Goal: Book appointment/travel/reservation

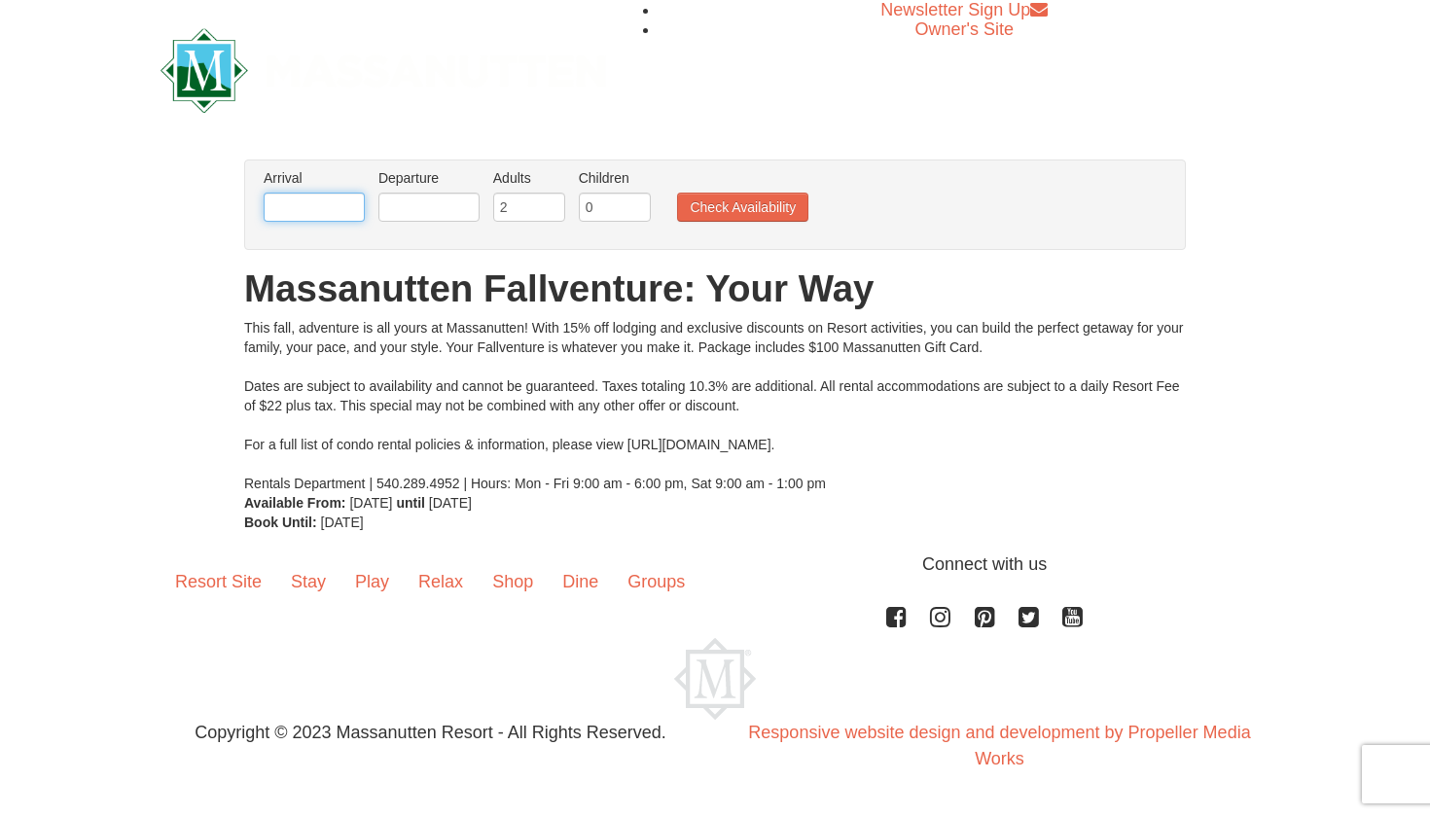
click at [344, 207] on input "text" at bounding box center [314, 207] width 101 height 29
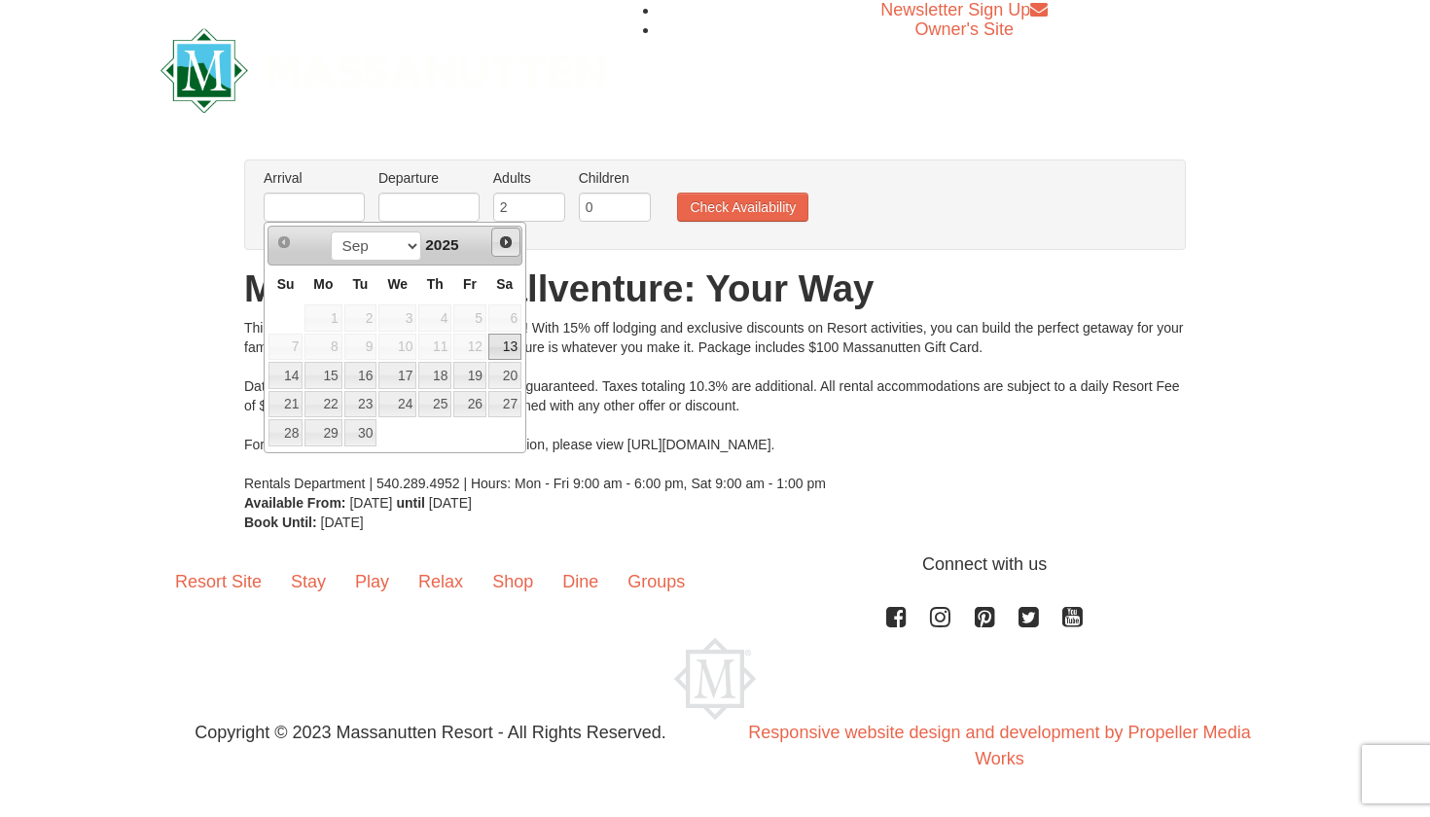
click at [505, 241] on span "Next" at bounding box center [506, 242] width 16 height 16
click at [473, 318] on link "3" at bounding box center [469, 317] width 33 height 27
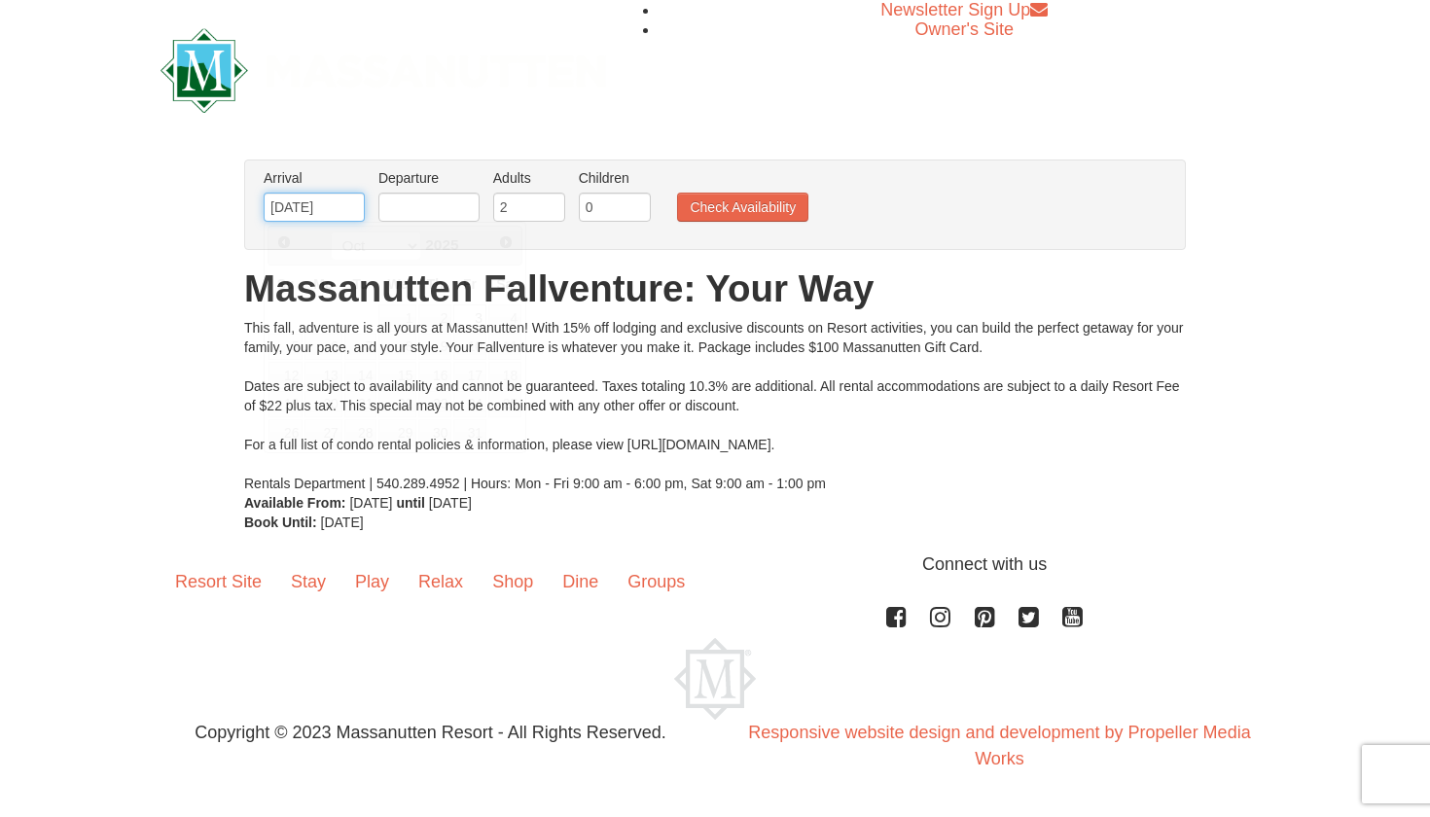
click at [312, 208] on input "10/03/2025" at bounding box center [314, 207] width 101 height 29
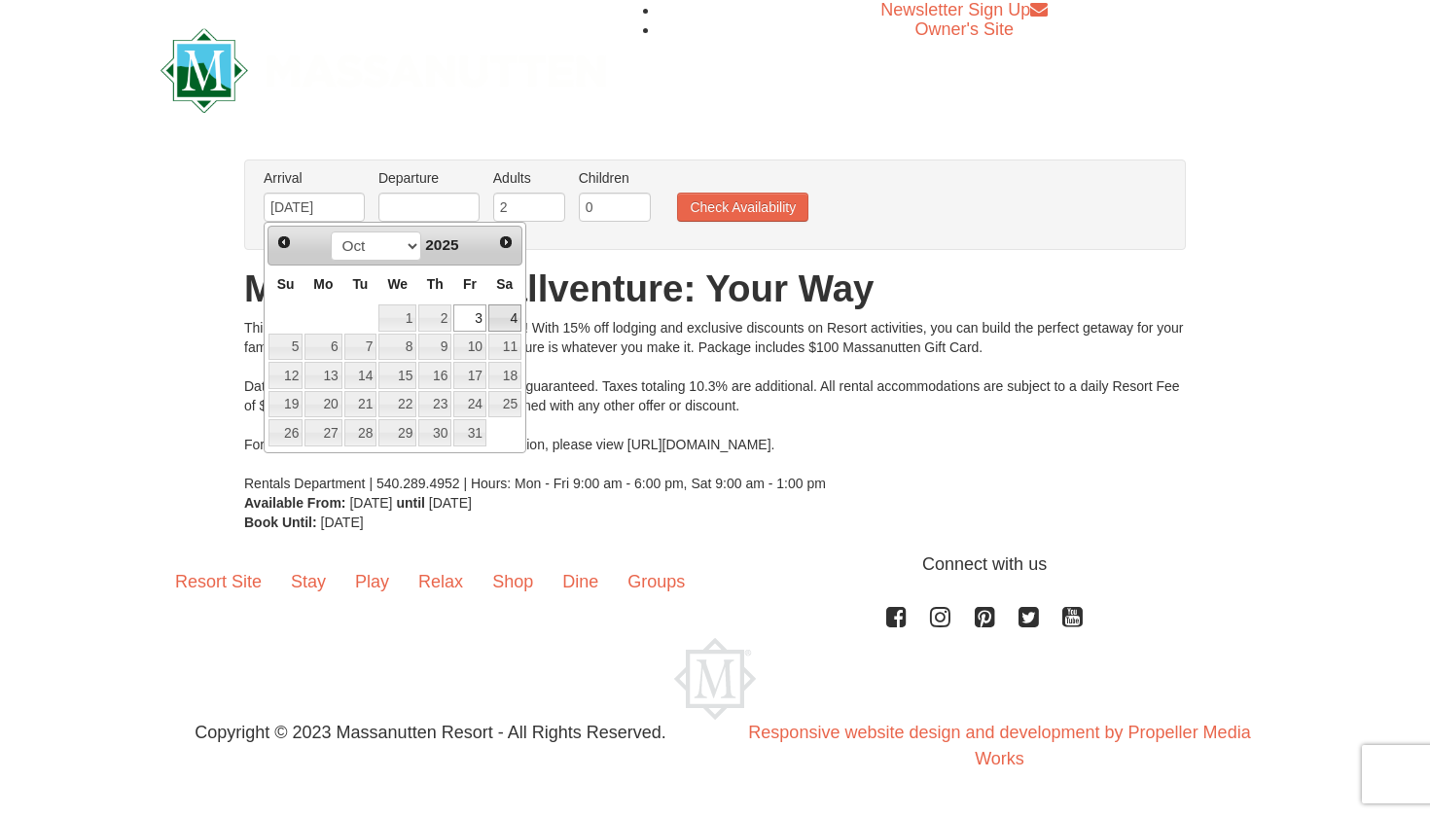
click at [508, 318] on link "4" at bounding box center [504, 317] width 33 height 27
type input "[DATE]"
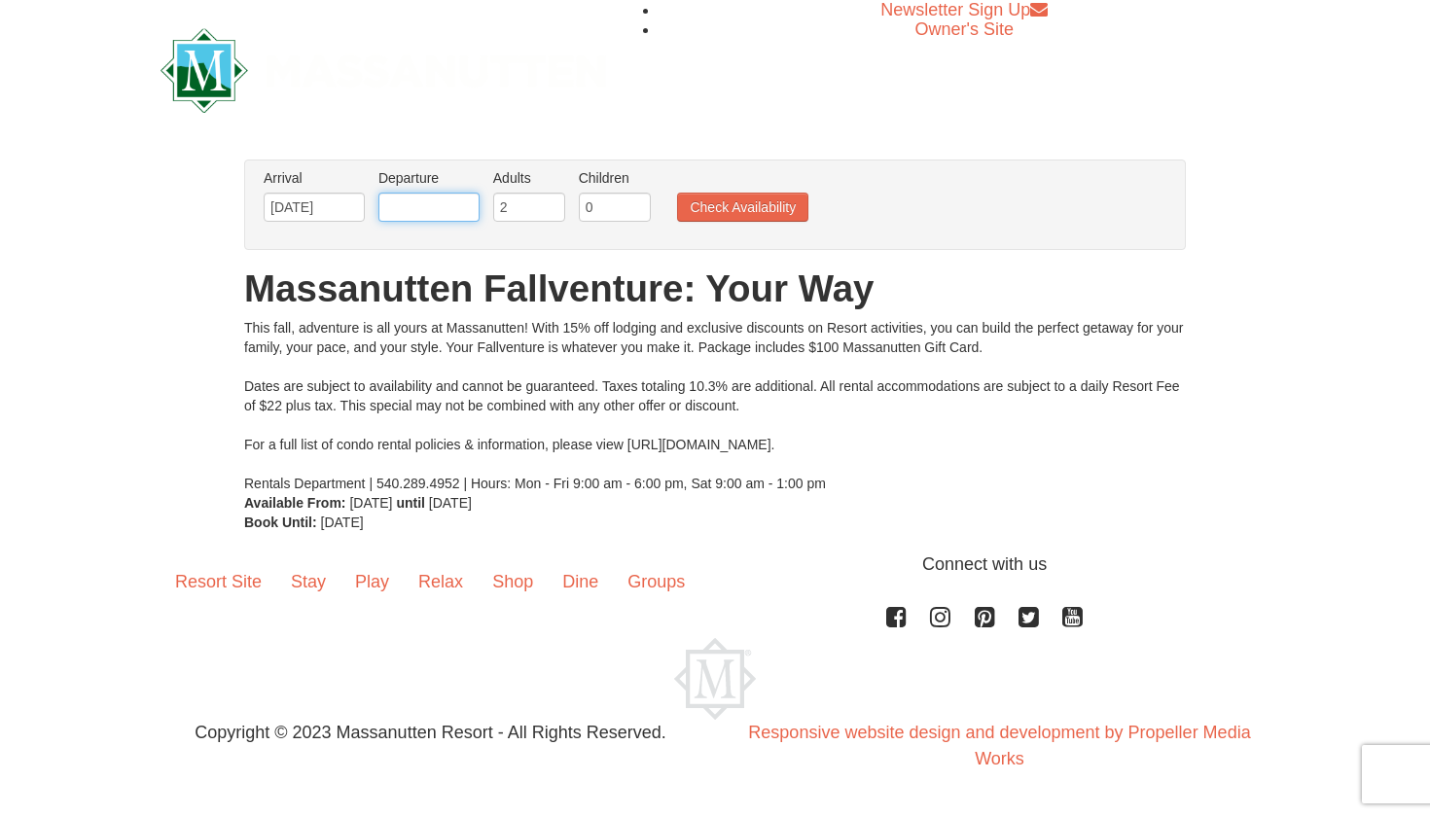
click at [424, 207] on input "text" at bounding box center [428, 207] width 101 height 29
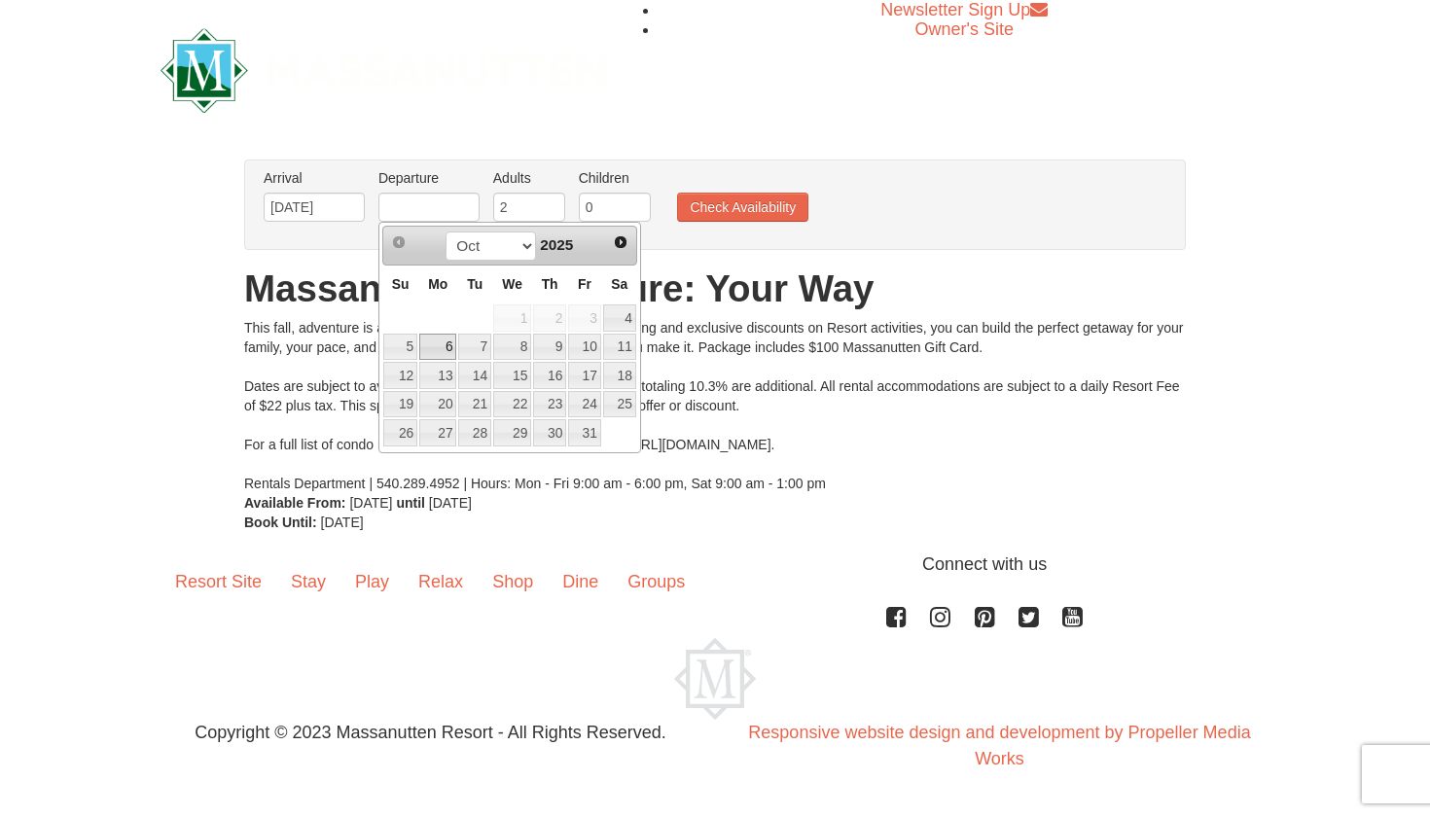
click at [440, 349] on link "6" at bounding box center [437, 347] width 37 height 27
type input "10/06/2025"
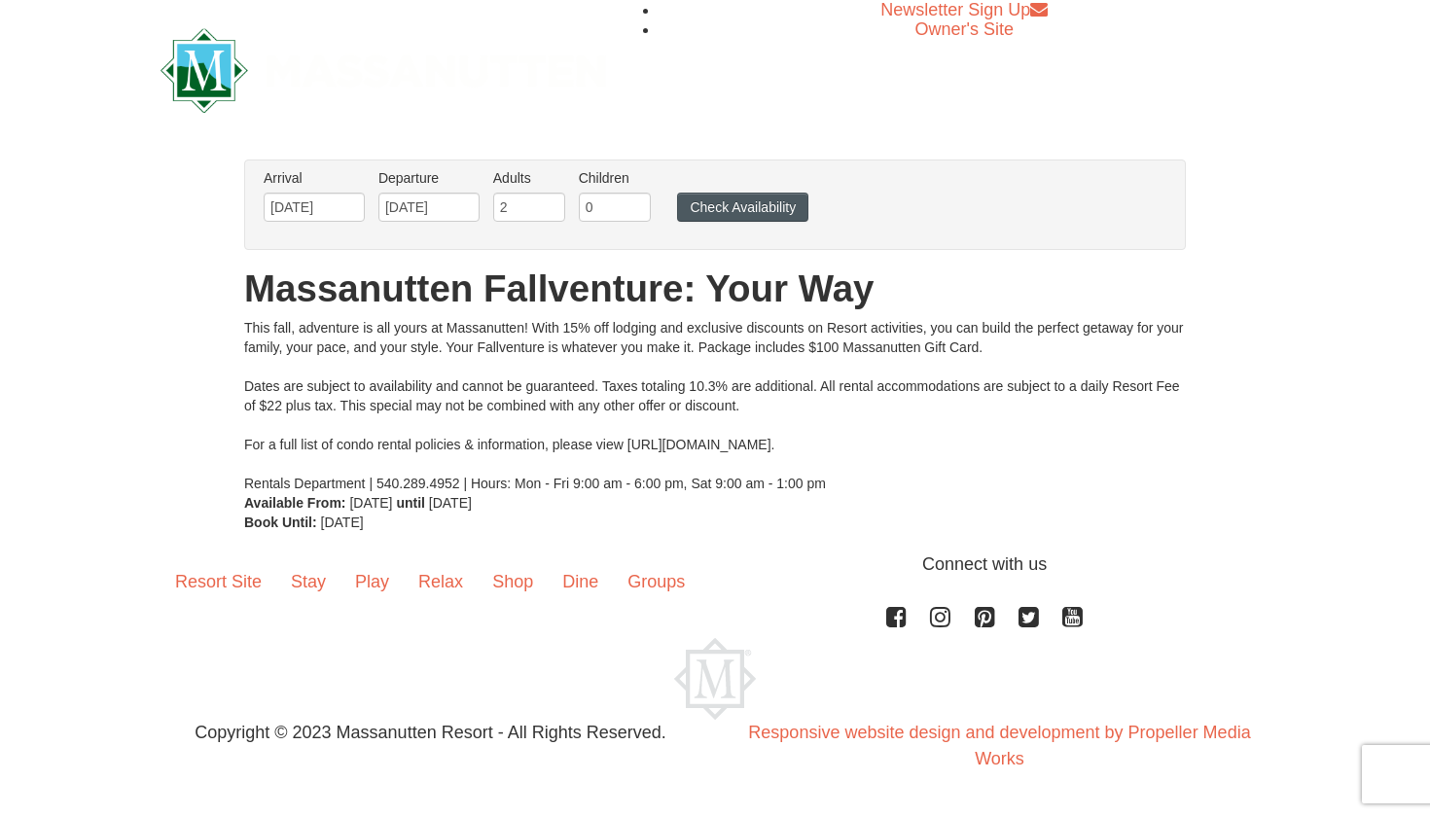
click at [736, 208] on button "Check Availability" at bounding box center [742, 207] width 131 height 29
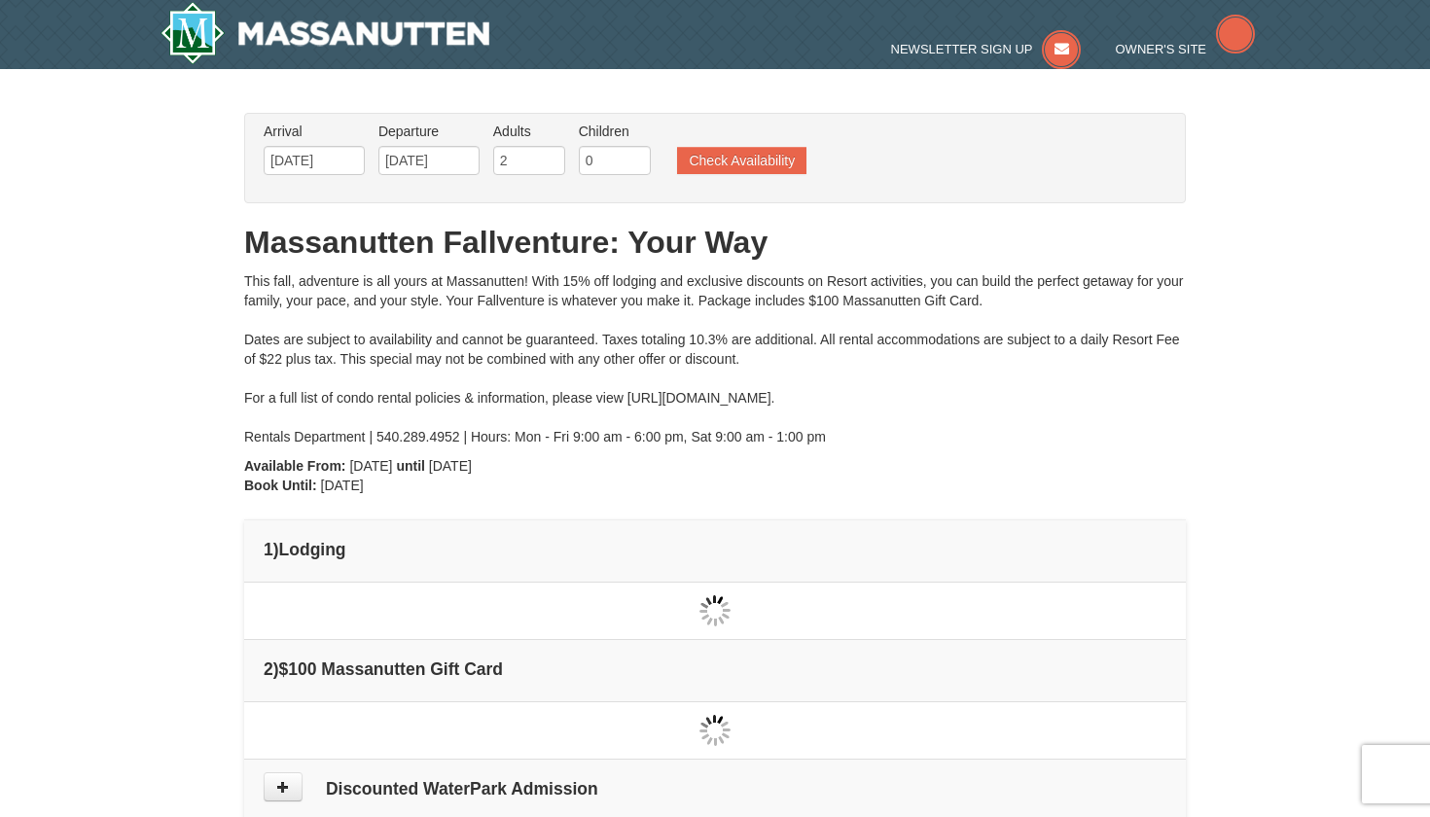
type input "[DATE]"
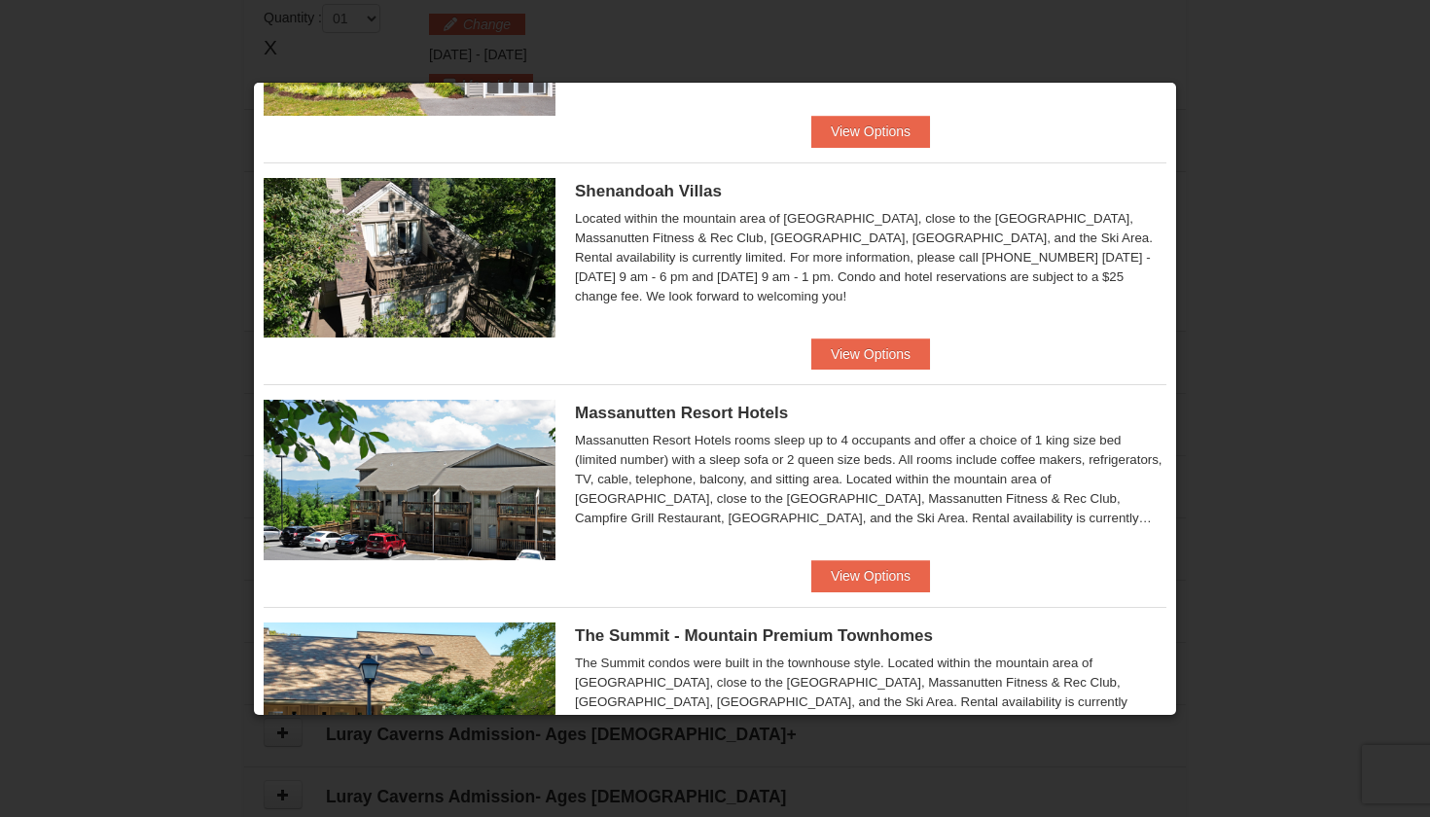
scroll to position [403, 0]
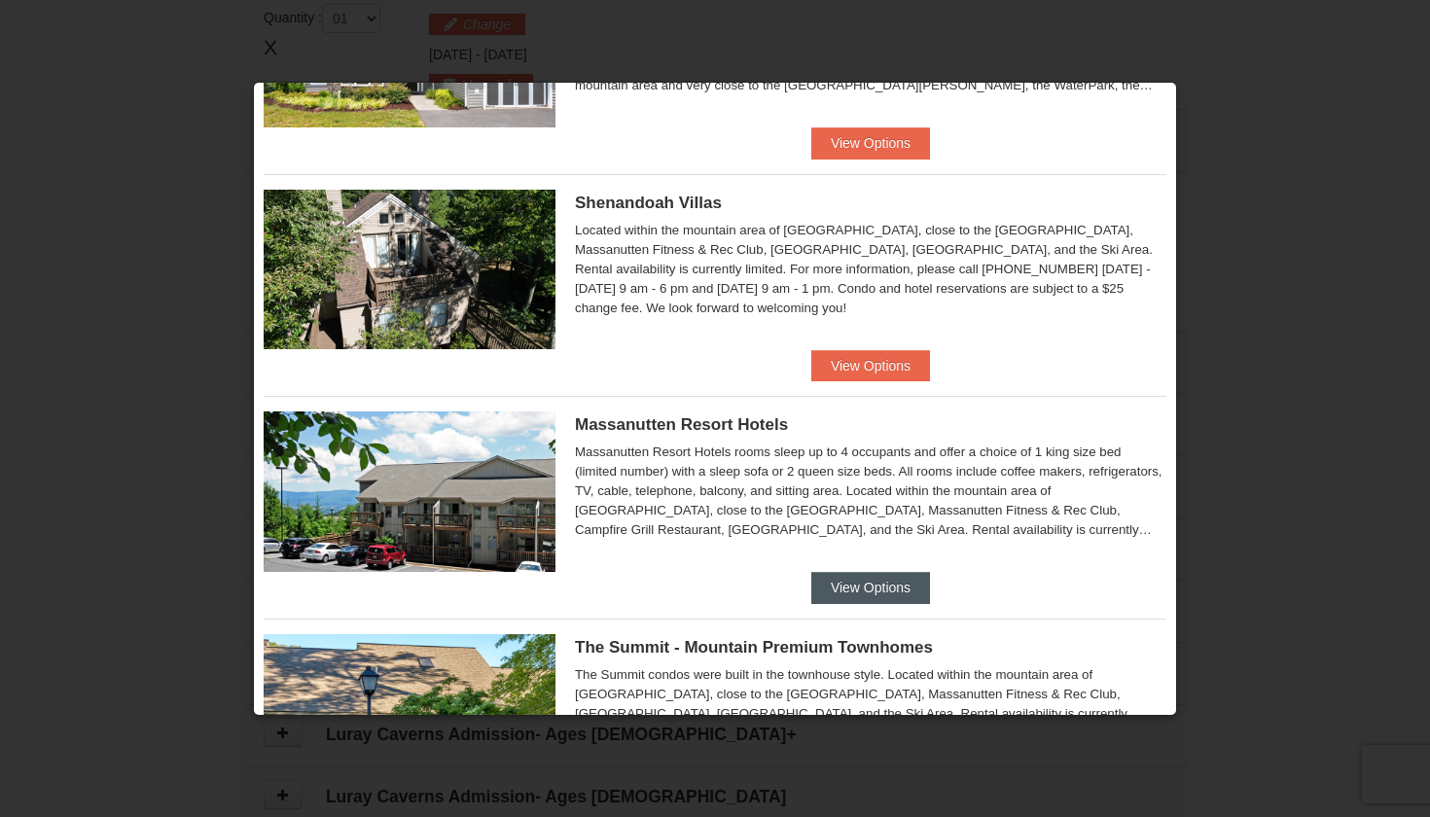
click at [842, 580] on button "View Options" at bounding box center [870, 587] width 119 height 31
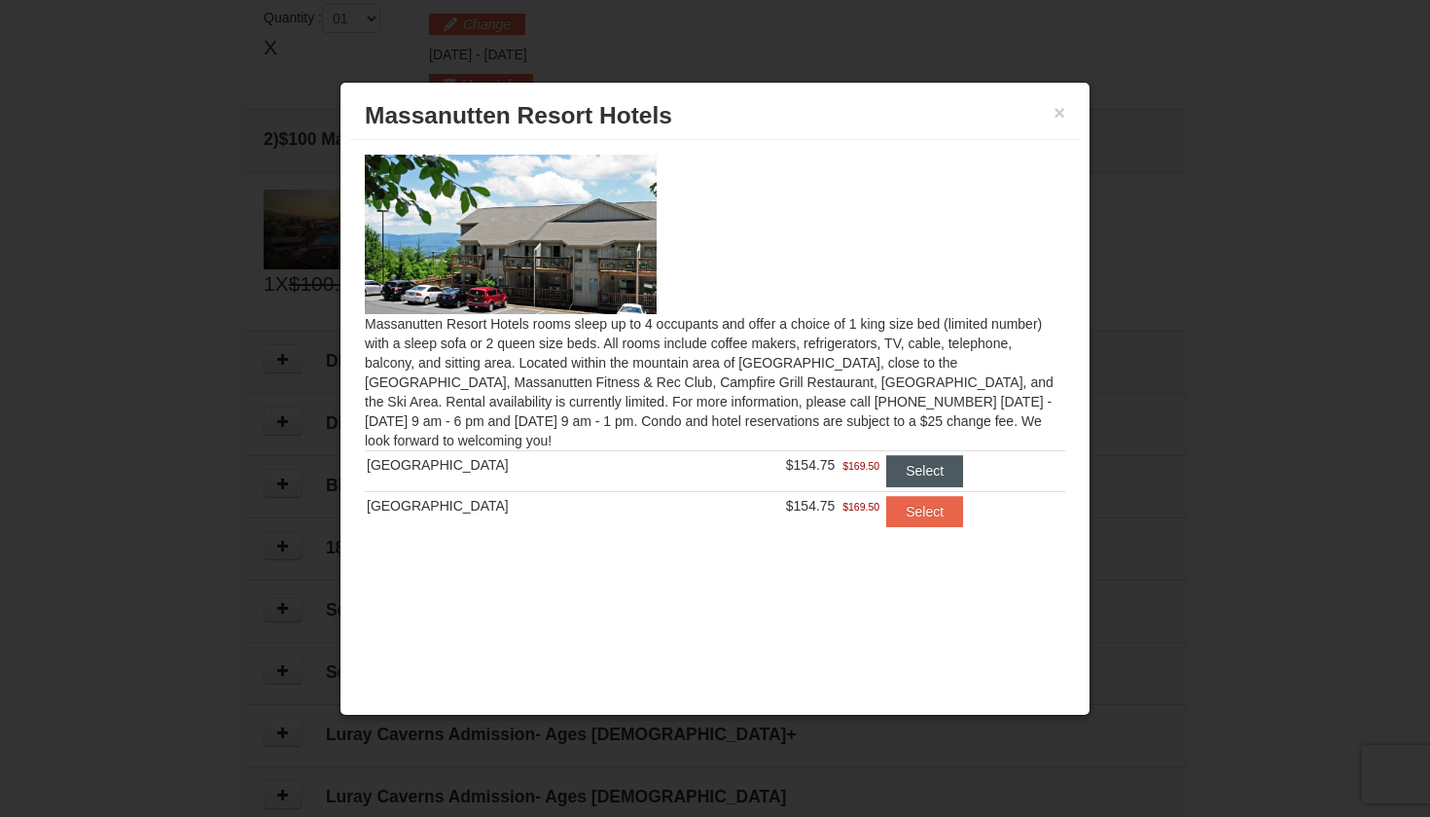
click at [906, 466] on button "Select" at bounding box center [924, 470] width 77 height 31
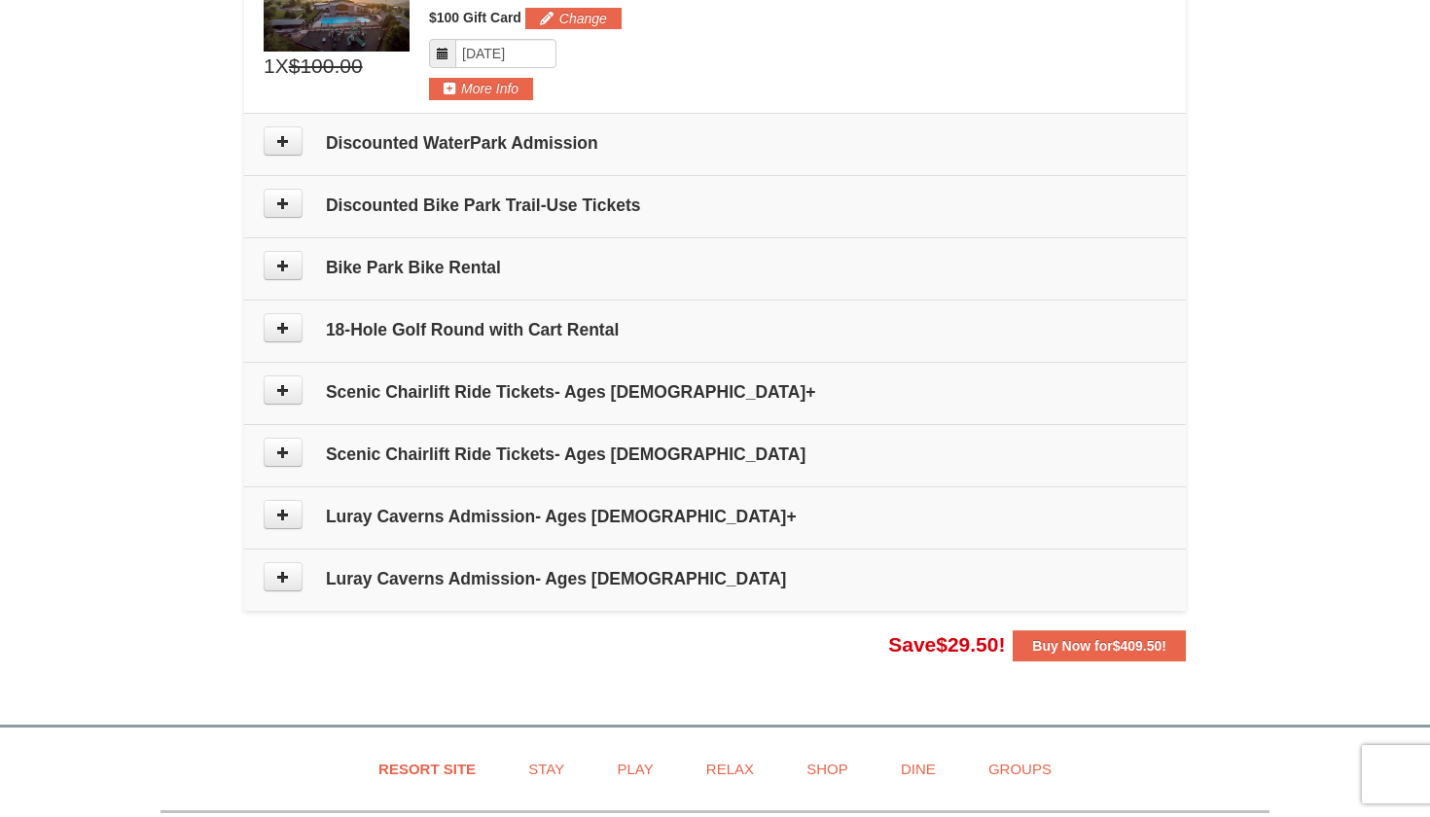
scroll to position [899, 0]
click at [294, 139] on button at bounding box center [283, 139] width 39 height 29
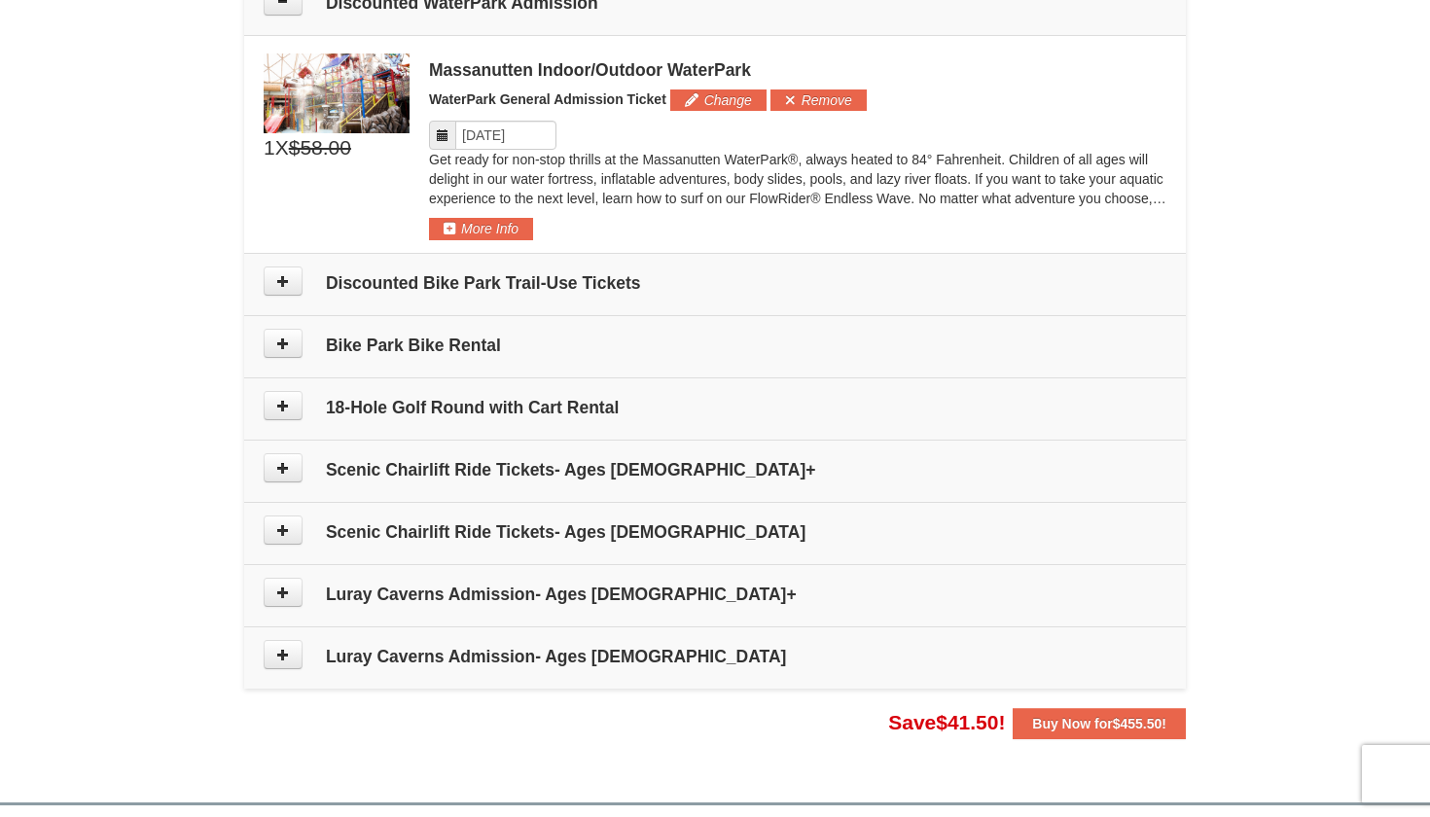
scroll to position [1052, 0]
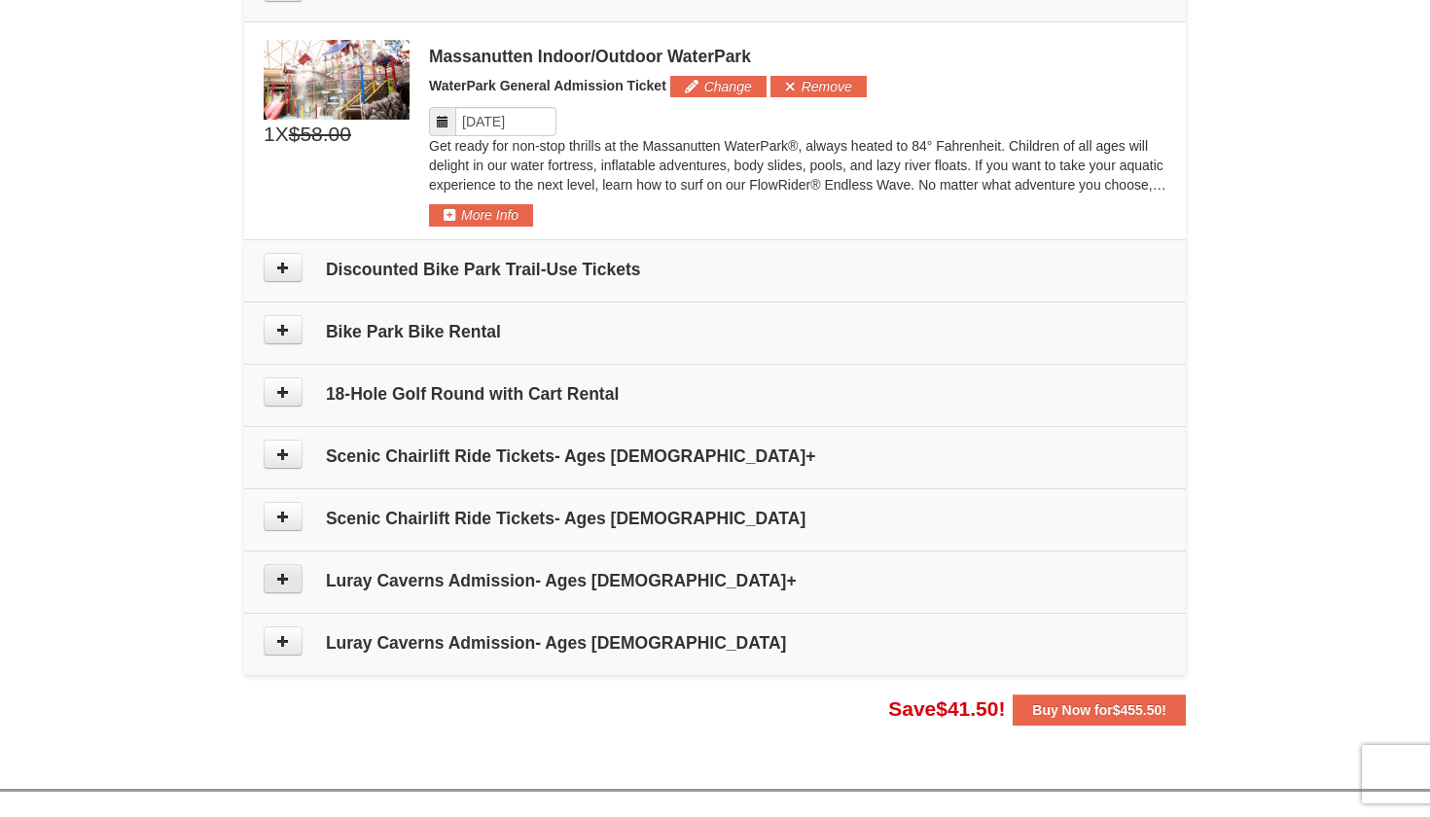
click at [291, 579] on button at bounding box center [283, 578] width 39 height 29
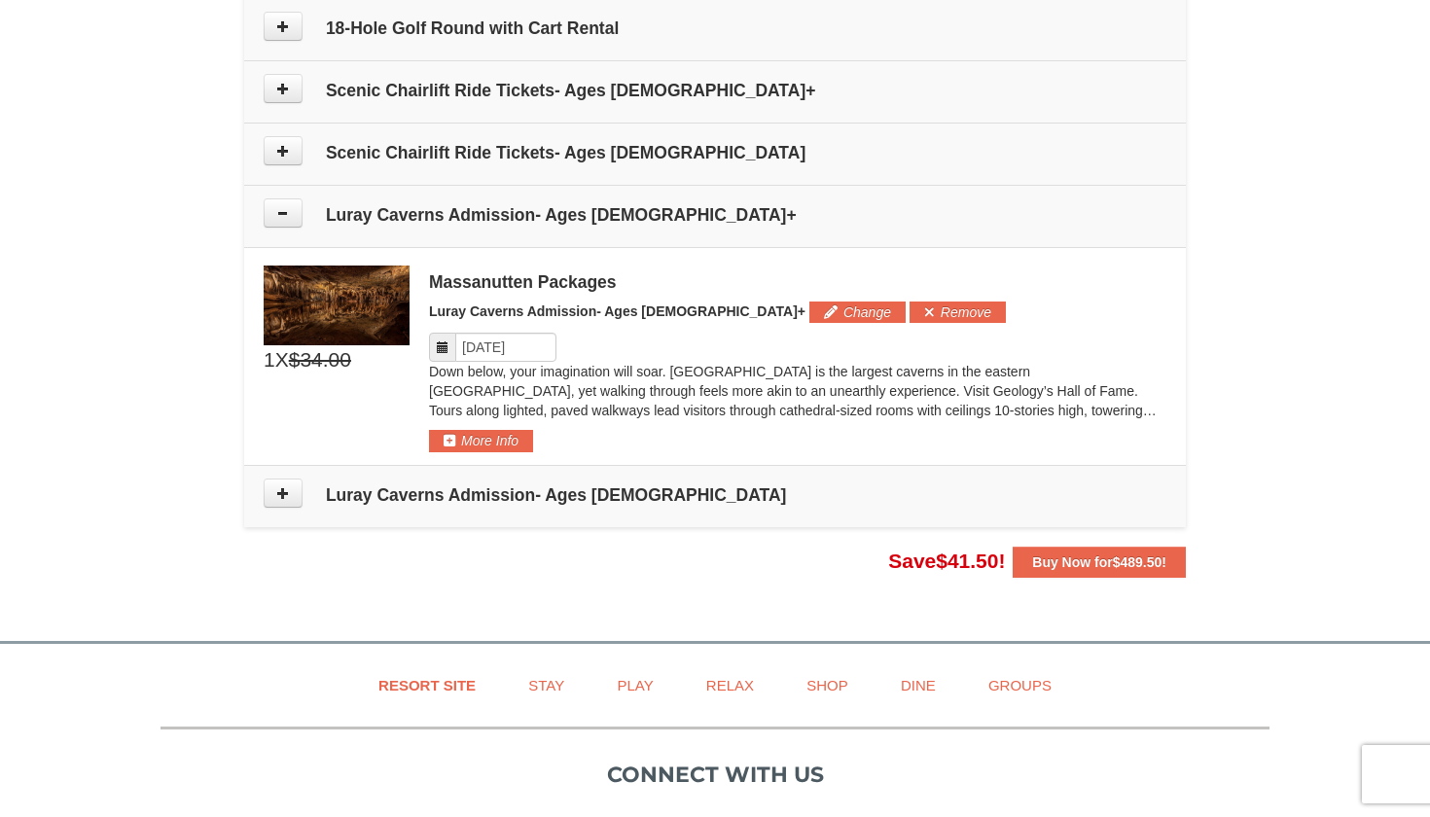
scroll to position [1414, 0]
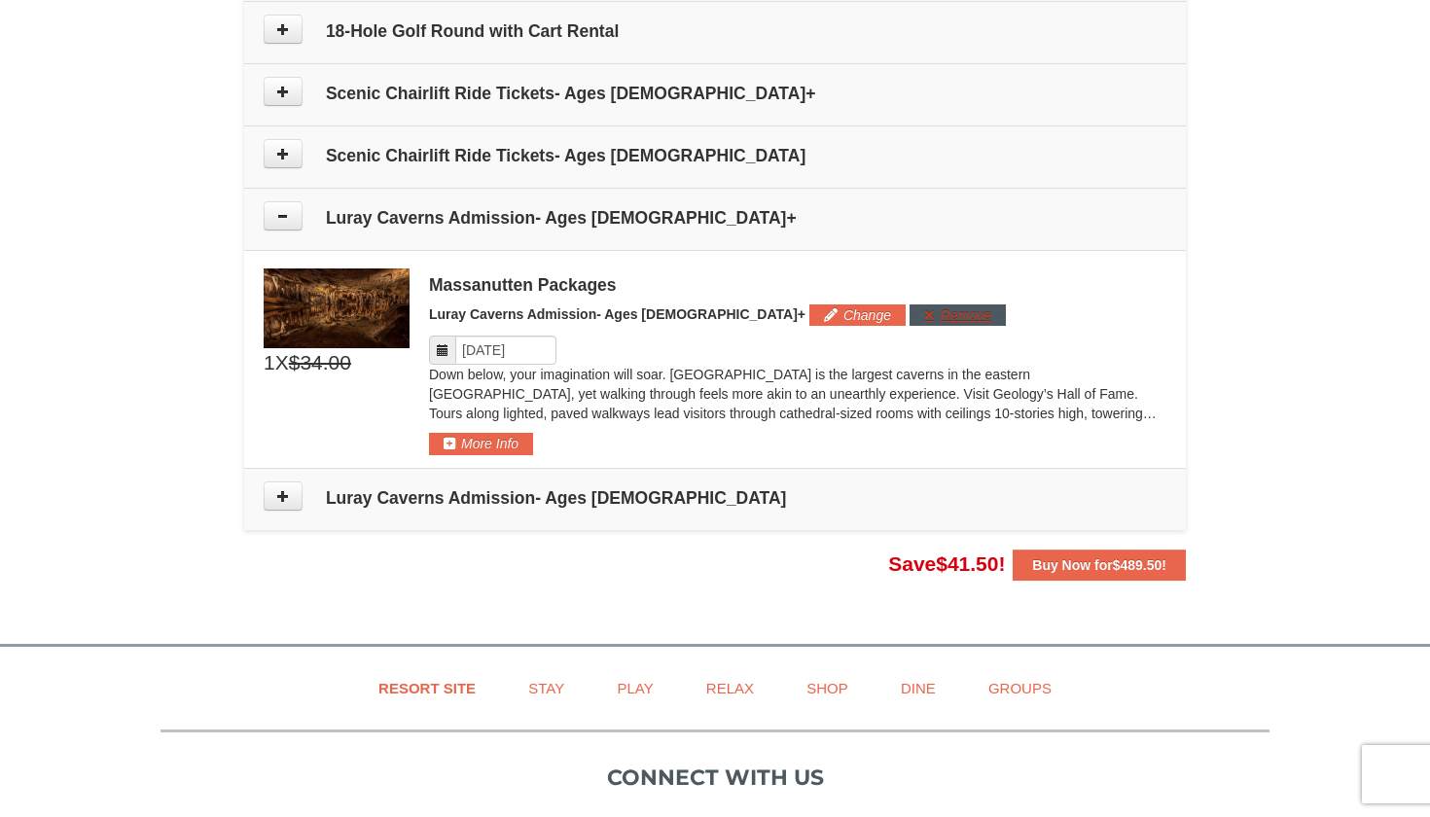
click at [910, 317] on button "Remove" at bounding box center [958, 314] width 96 height 21
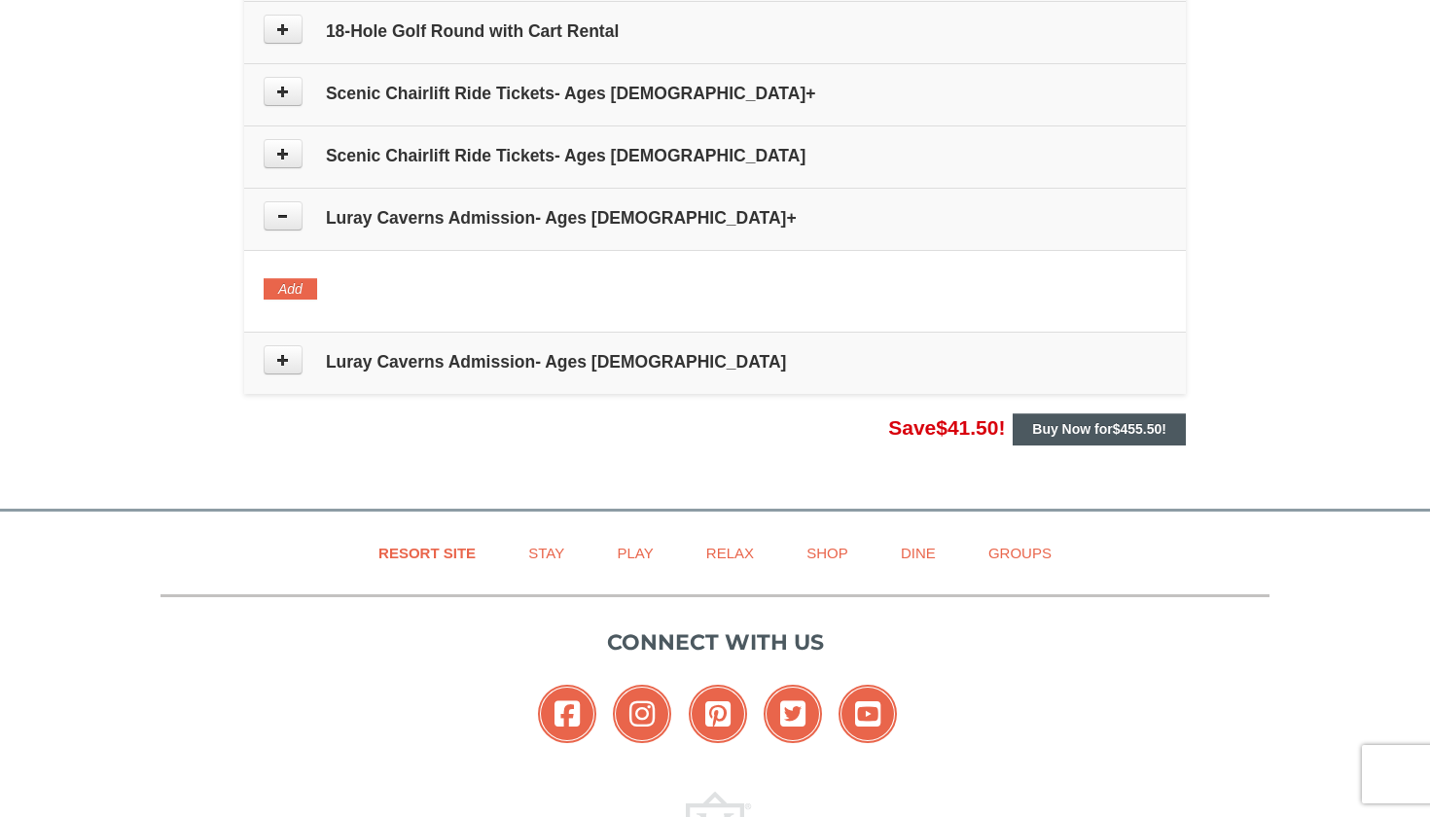
click at [1114, 435] on span "$455.50" at bounding box center [1138, 429] width 50 height 16
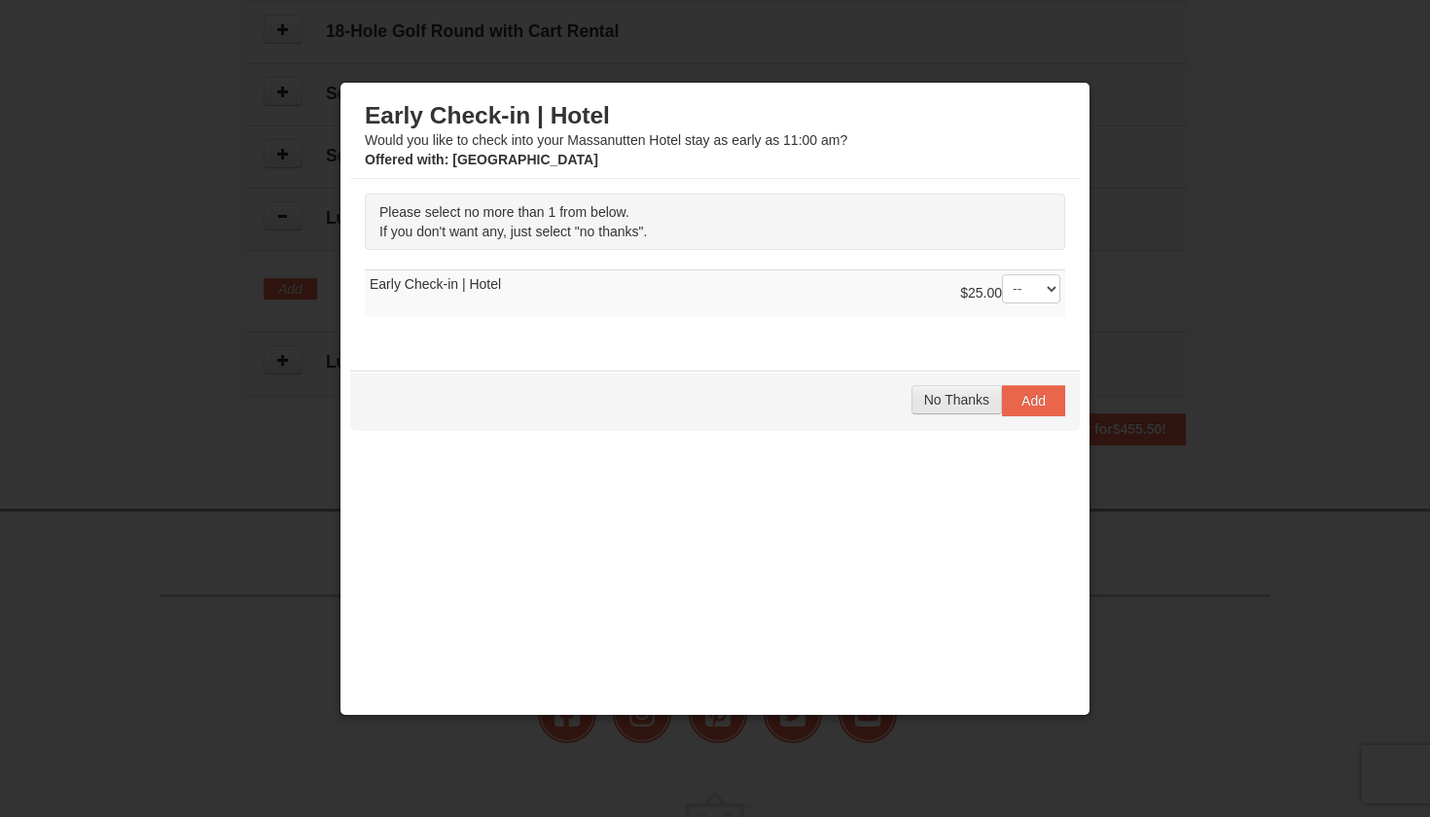
click at [971, 401] on span "No Thanks" at bounding box center [956, 400] width 65 height 16
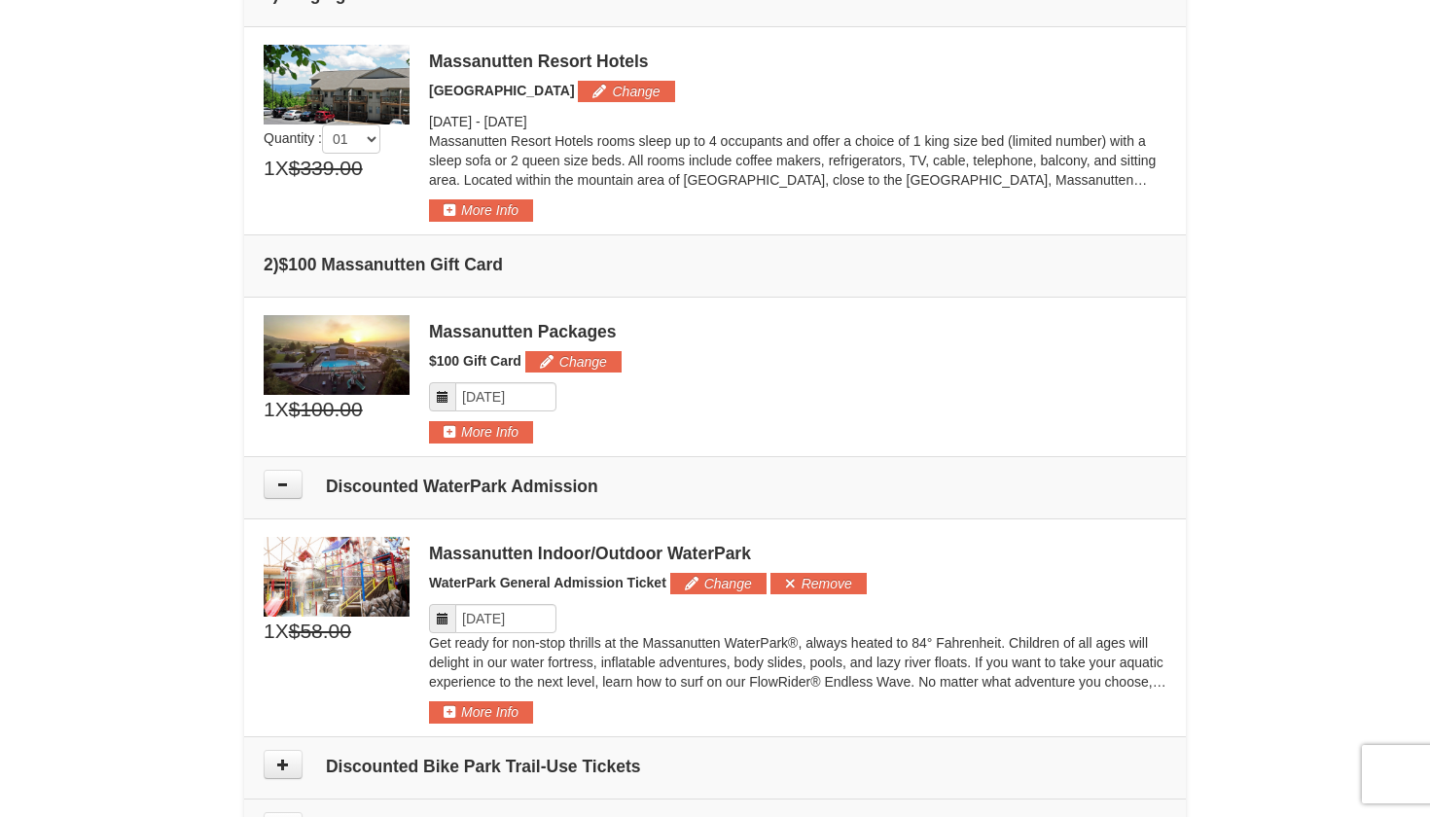
scroll to position [546, 0]
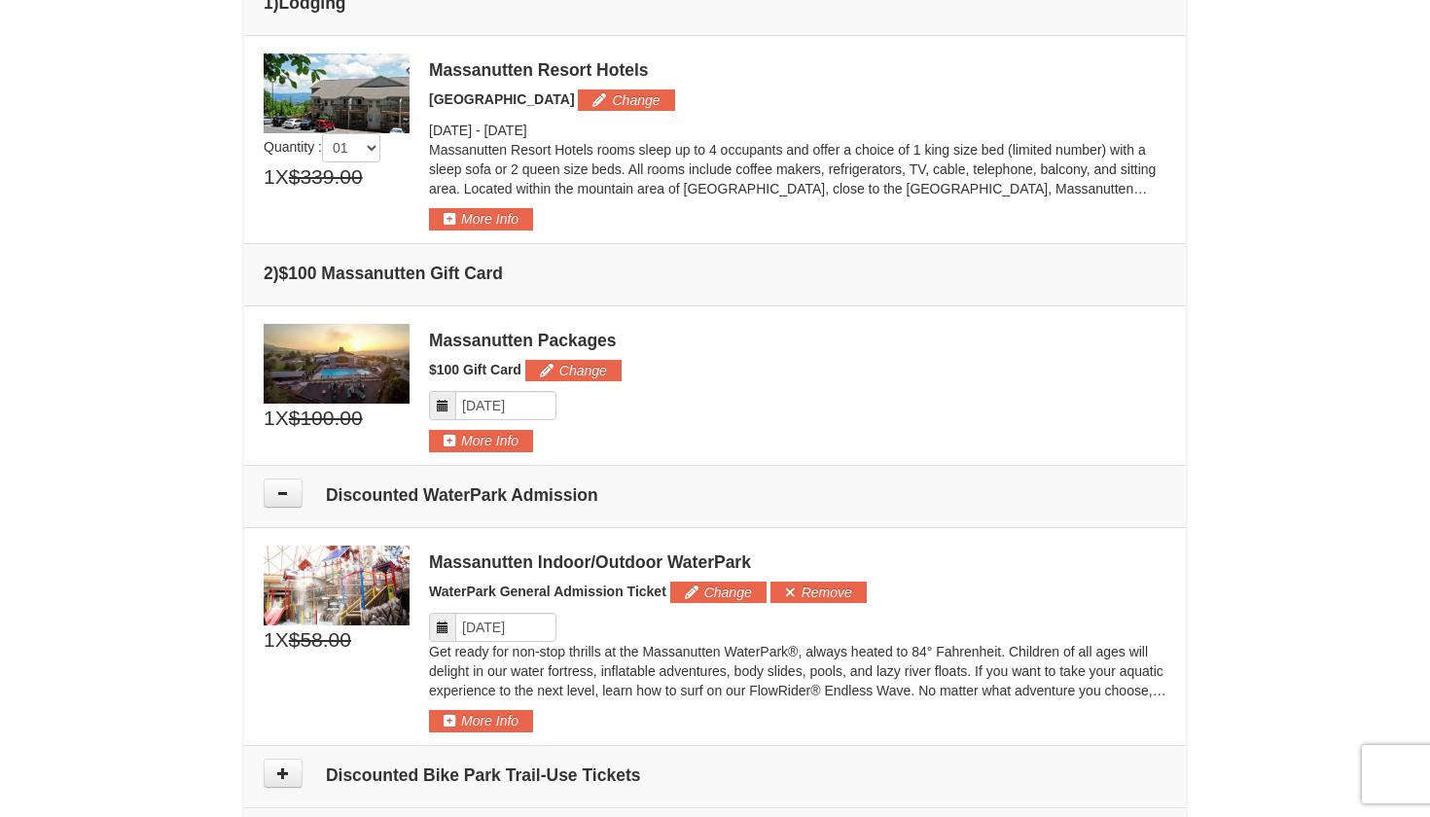
click at [296, 487] on div at bounding box center [715, 408] width 1430 height 817
click at [282, 490] on div at bounding box center [715, 408] width 1430 height 817
click at [799, 586] on div at bounding box center [715, 408] width 1430 height 817
click at [794, 581] on div at bounding box center [715, 408] width 1430 height 817
click at [923, 584] on div at bounding box center [715, 408] width 1430 height 817
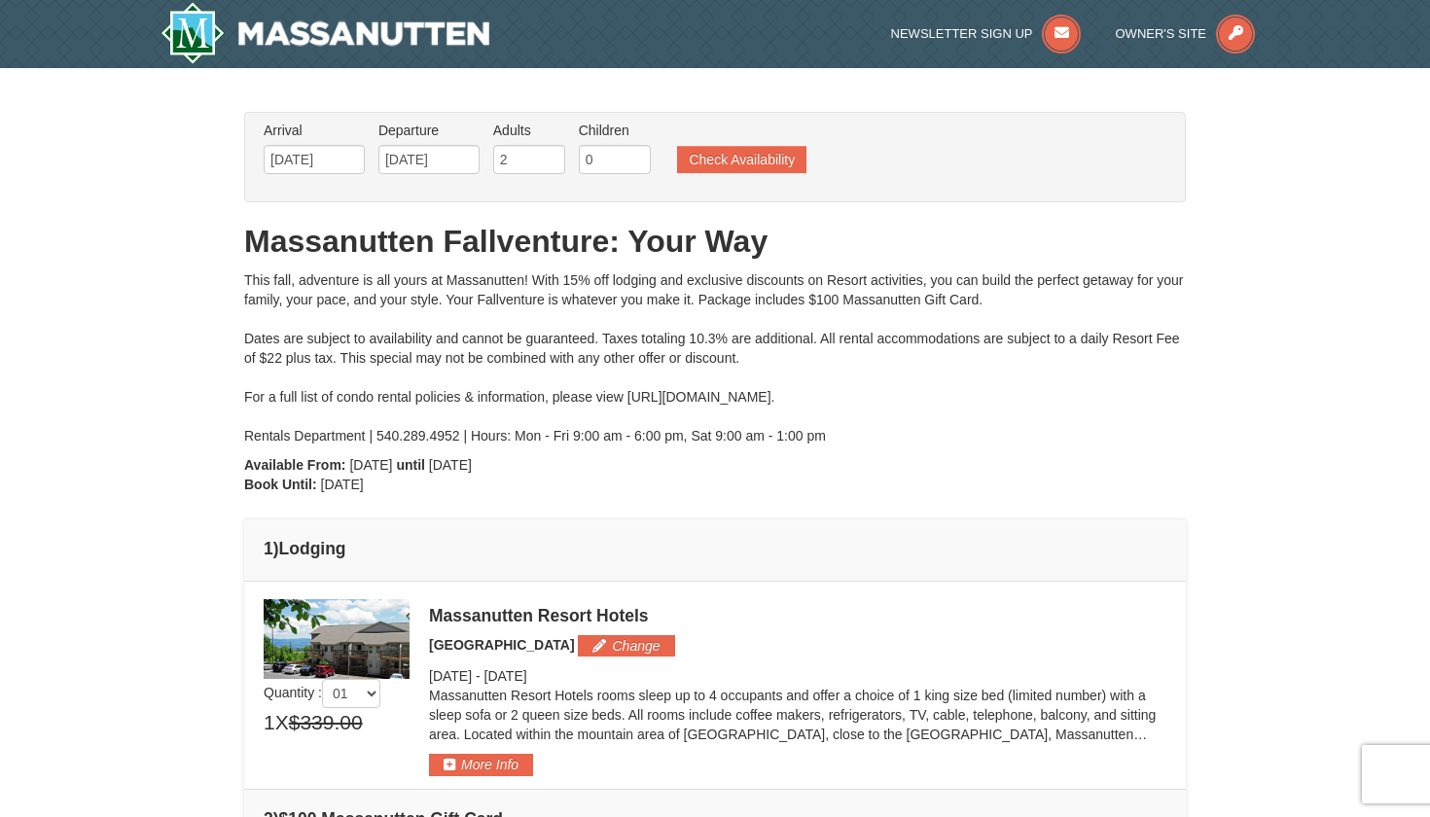
scroll to position [0, 0]
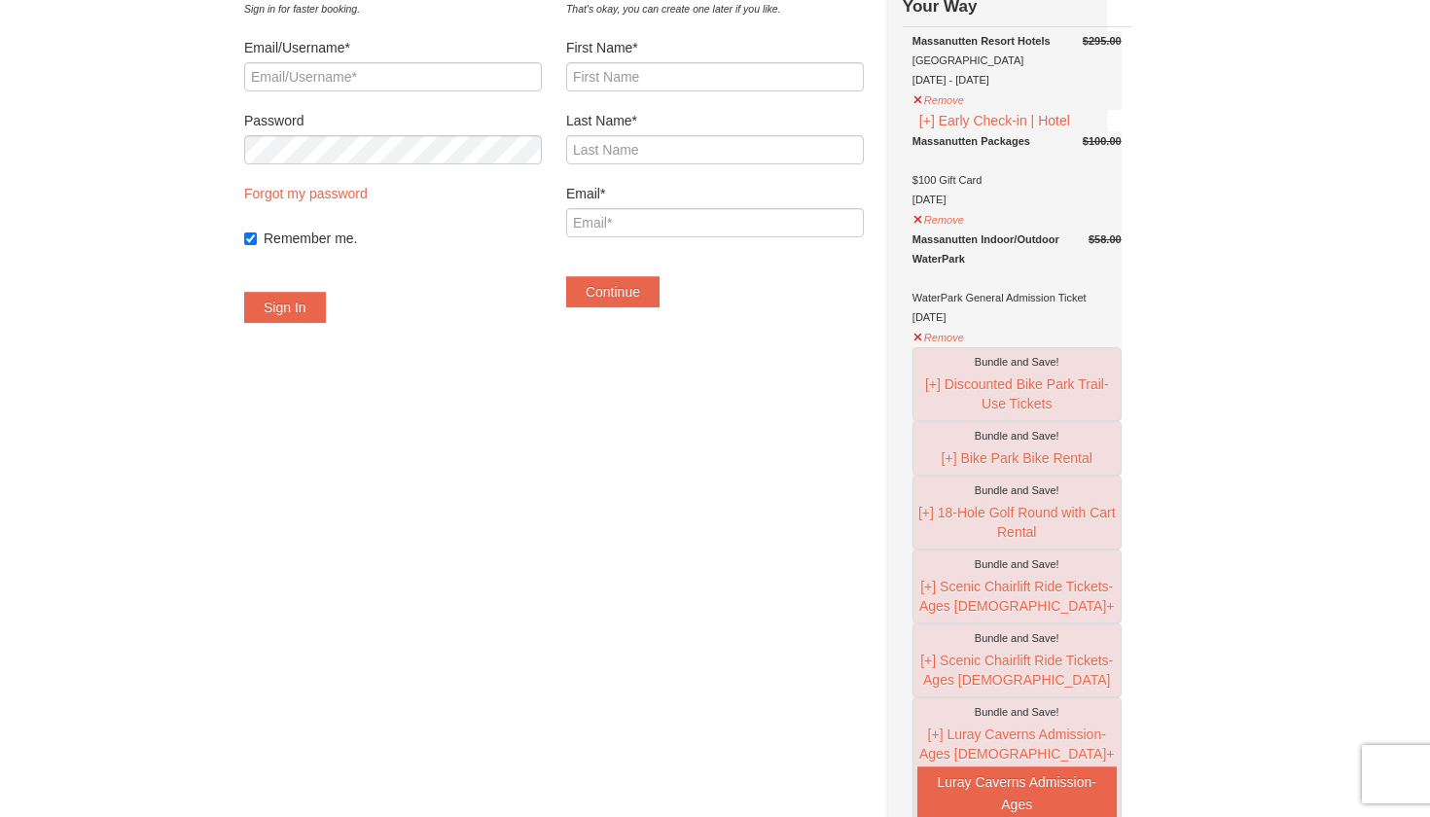
scroll to position [127, 0]
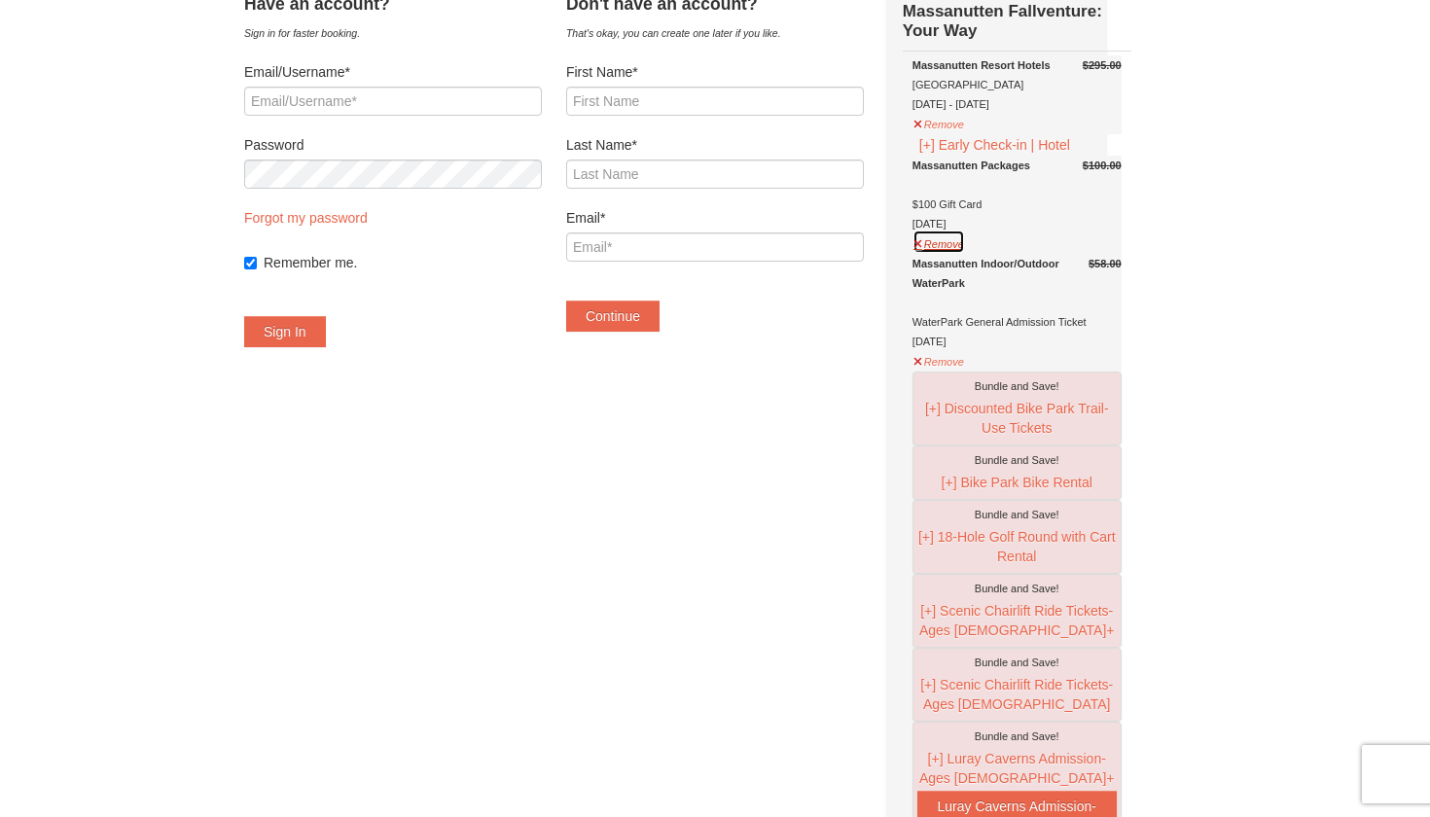
click at [961, 254] on button "Remove" at bounding box center [938, 242] width 53 height 24
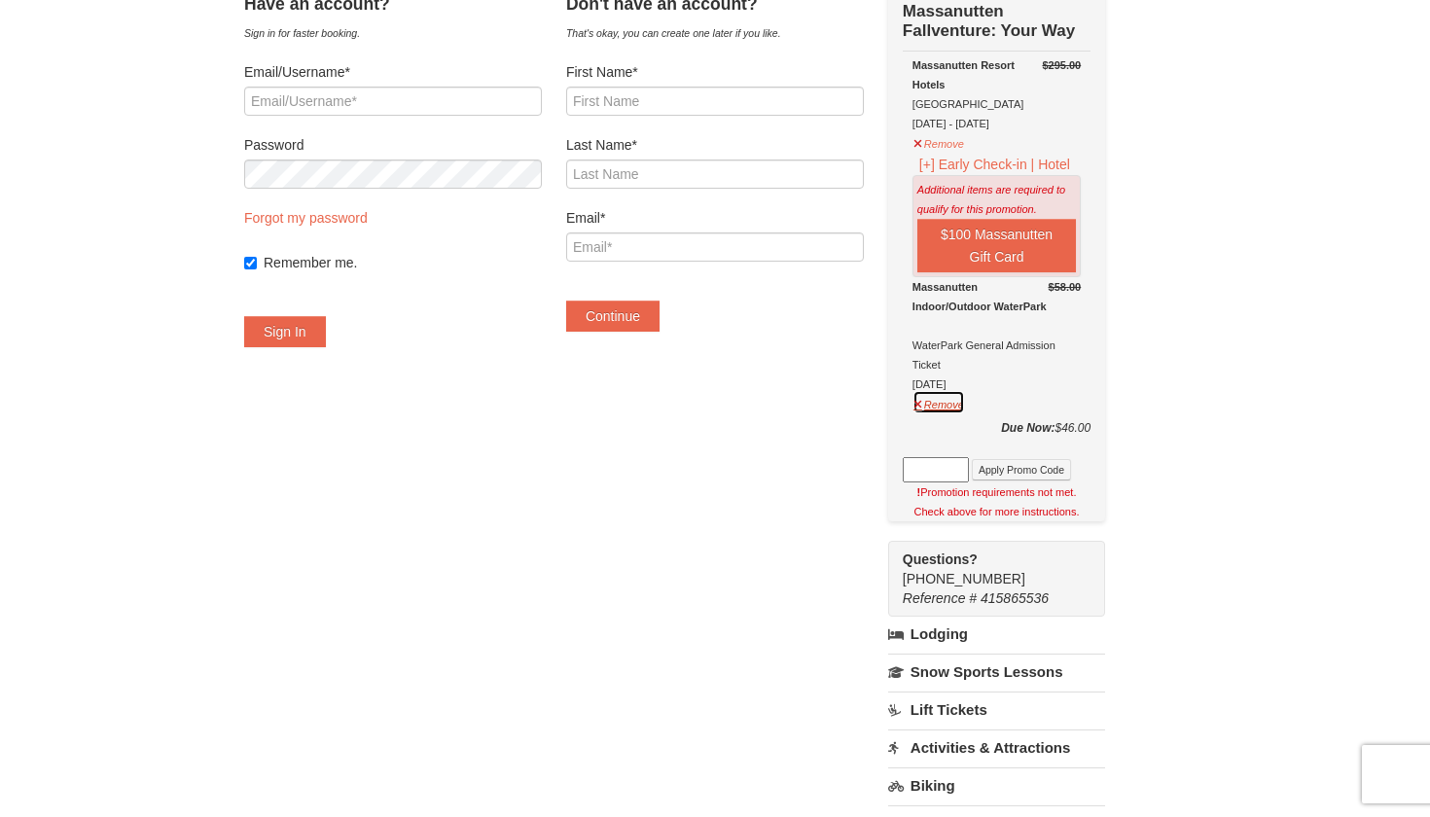
click at [965, 404] on button "Remove" at bounding box center [938, 402] width 53 height 24
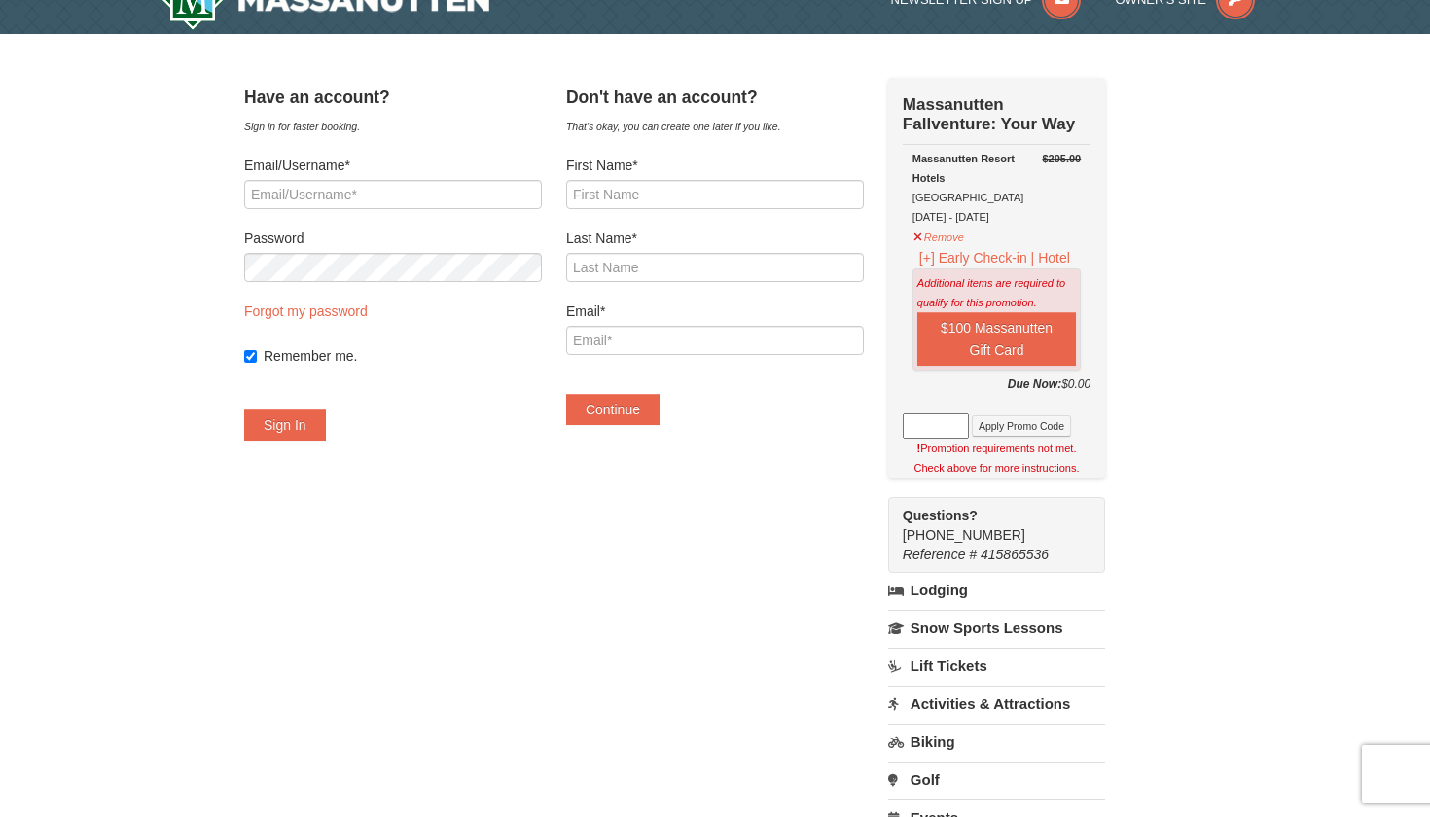
scroll to position [29, 0]
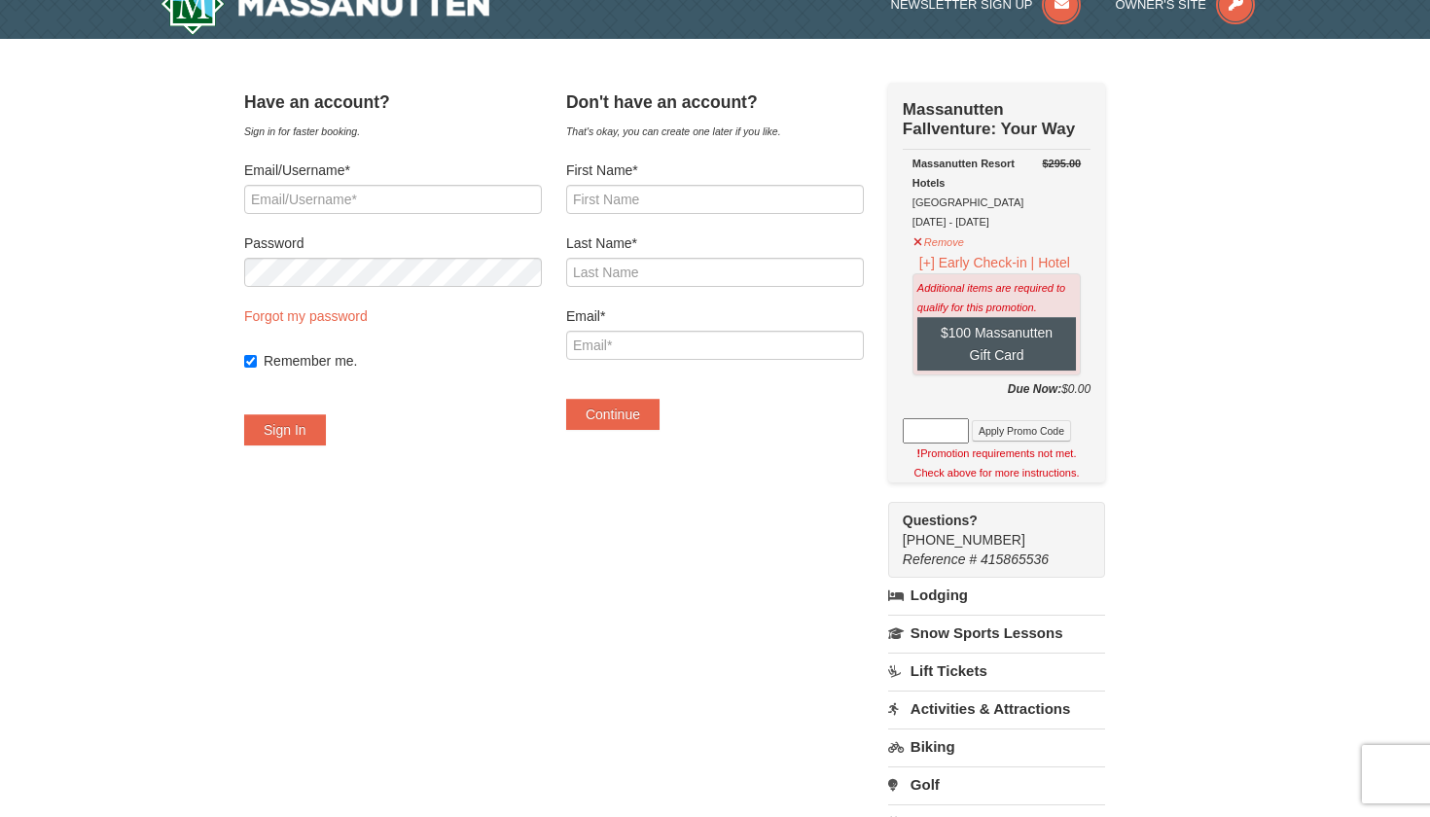
click at [1013, 353] on button "$100 Massanutten Gift Card" at bounding box center [996, 344] width 159 height 54
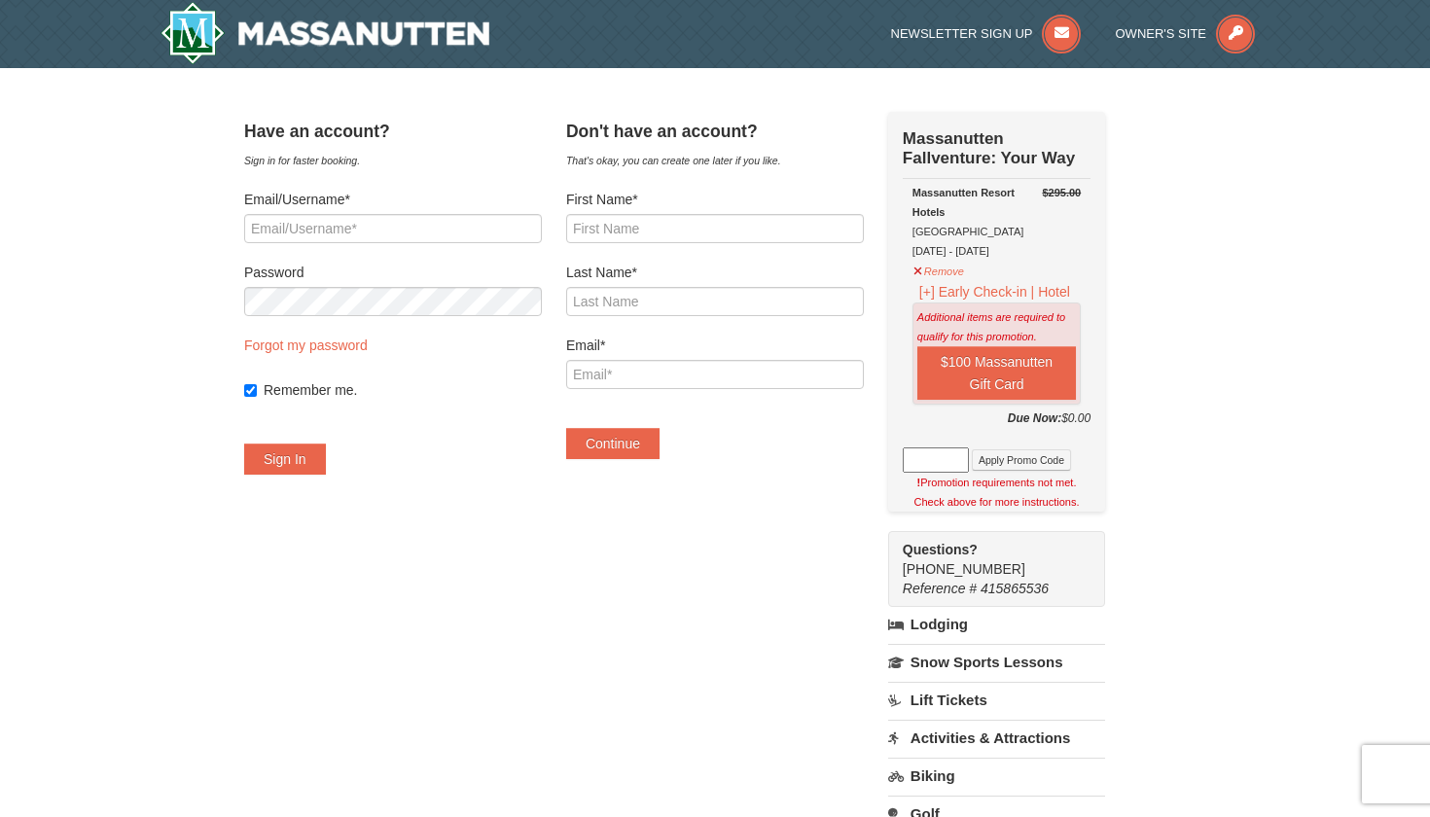
scroll to position [0, 0]
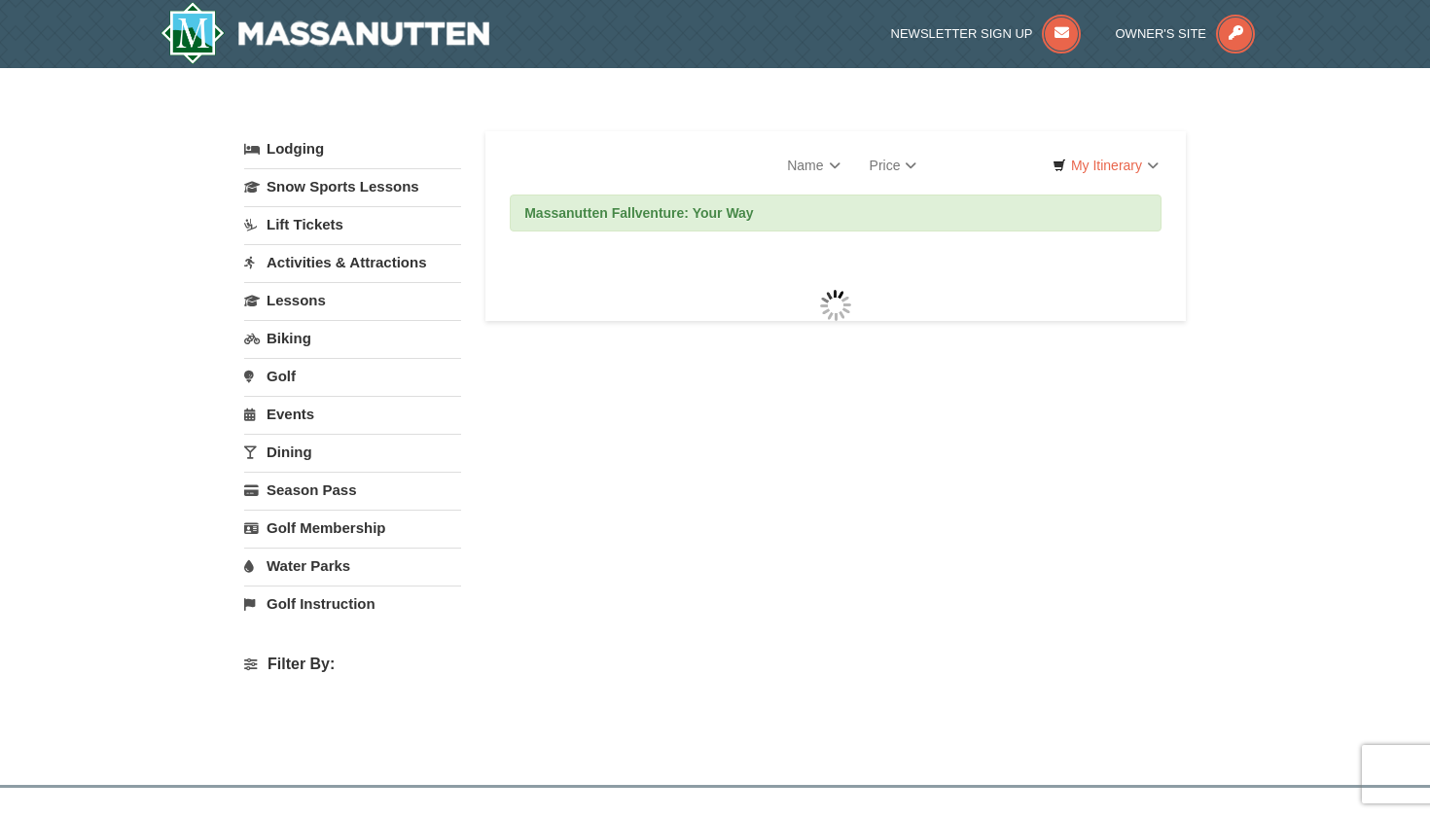
select select "9"
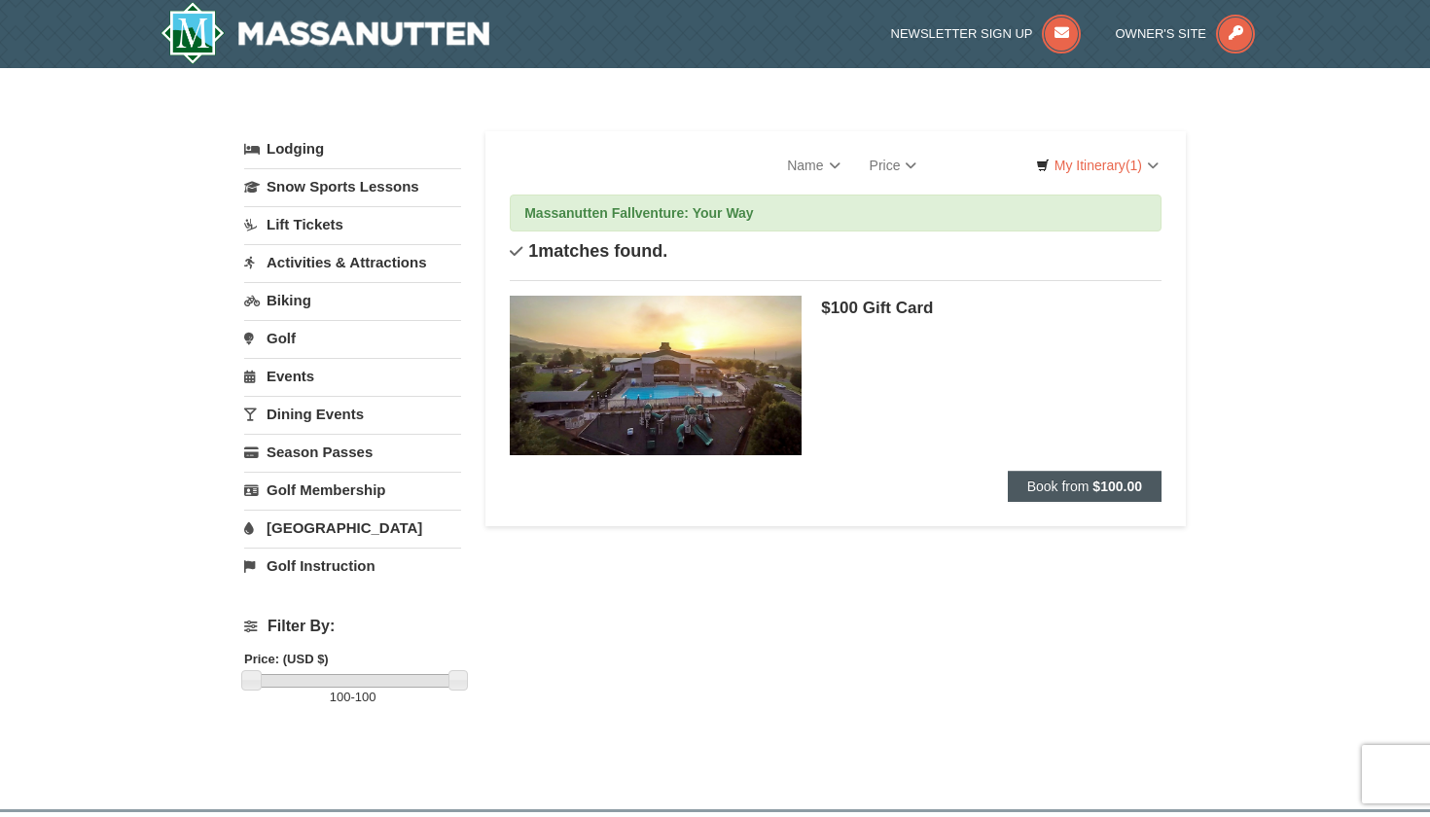
click at [1066, 494] on button "Book from $100.00" at bounding box center [1085, 486] width 154 height 31
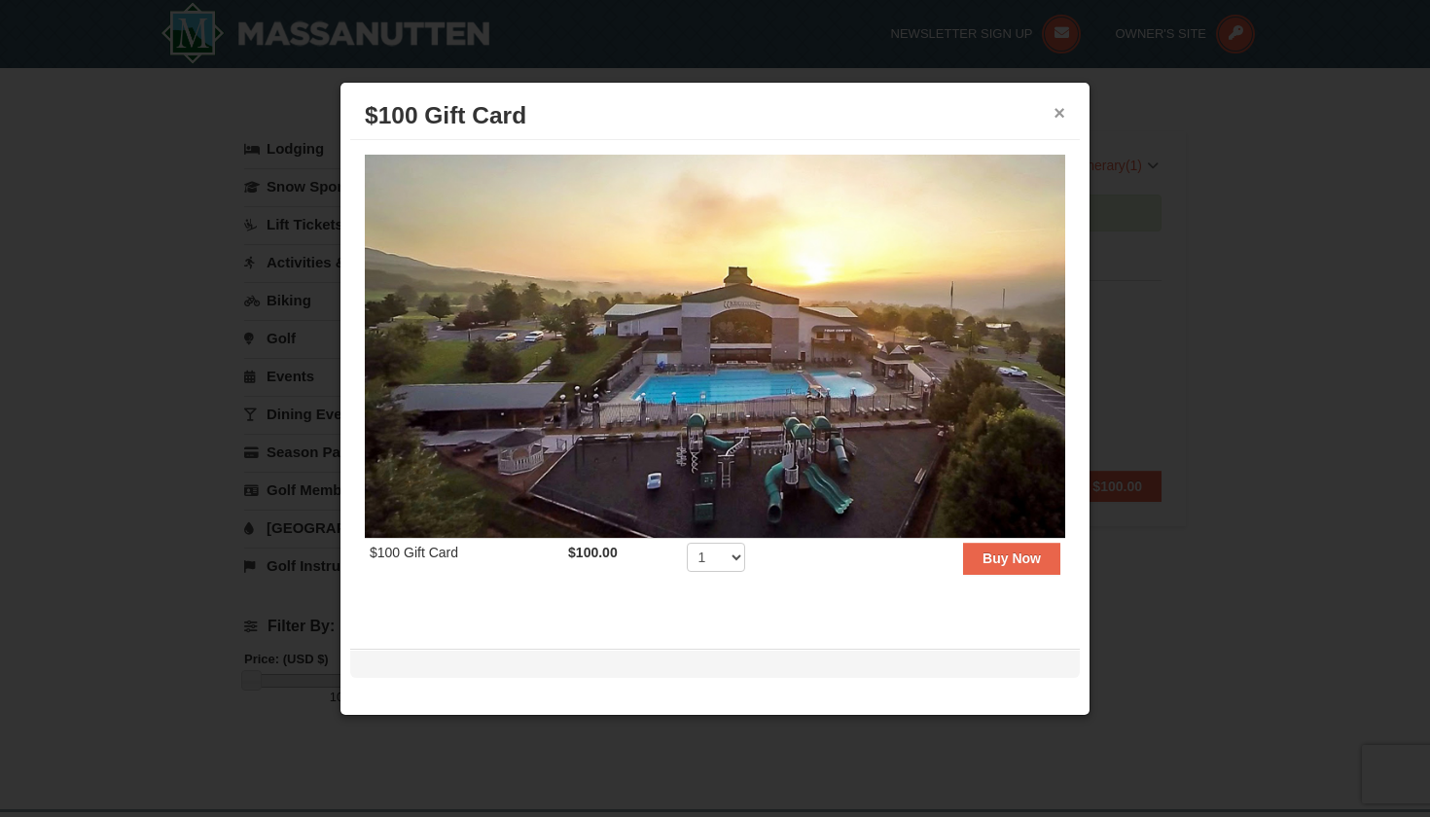
click at [1060, 110] on button "×" at bounding box center [1060, 112] width 12 height 19
